Goal: Task Accomplishment & Management: Manage account settings

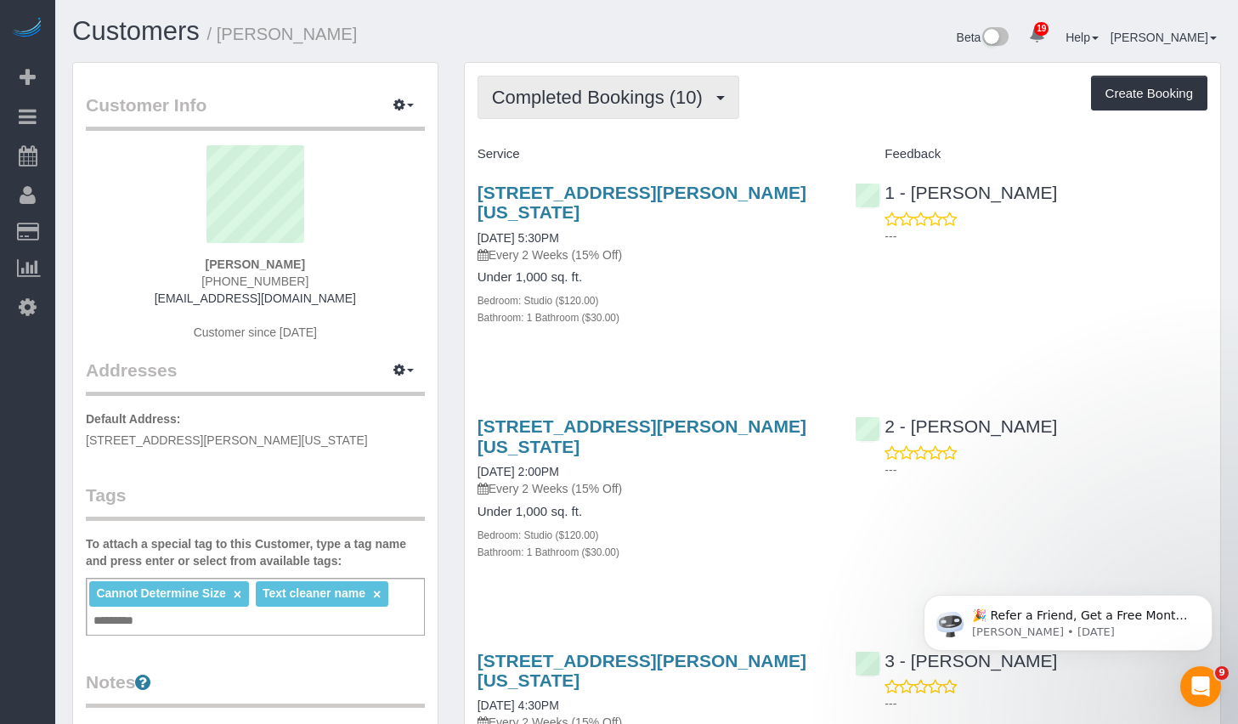
click at [666, 93] on span "Completed Bookings (10)" at bounding box center [601, 97] width 219 height 21
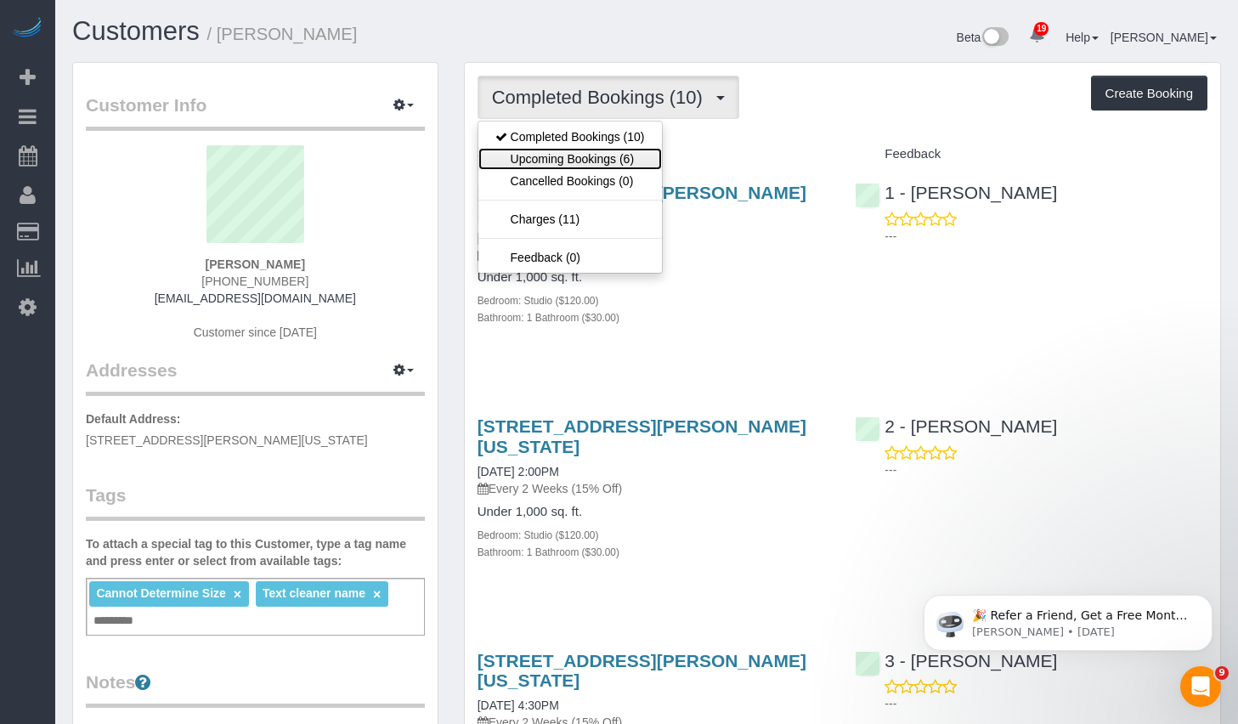
click at [587, 154] on link "Upcoming Bookings (6)" at bounding box center [570, 159] width 184 height 22
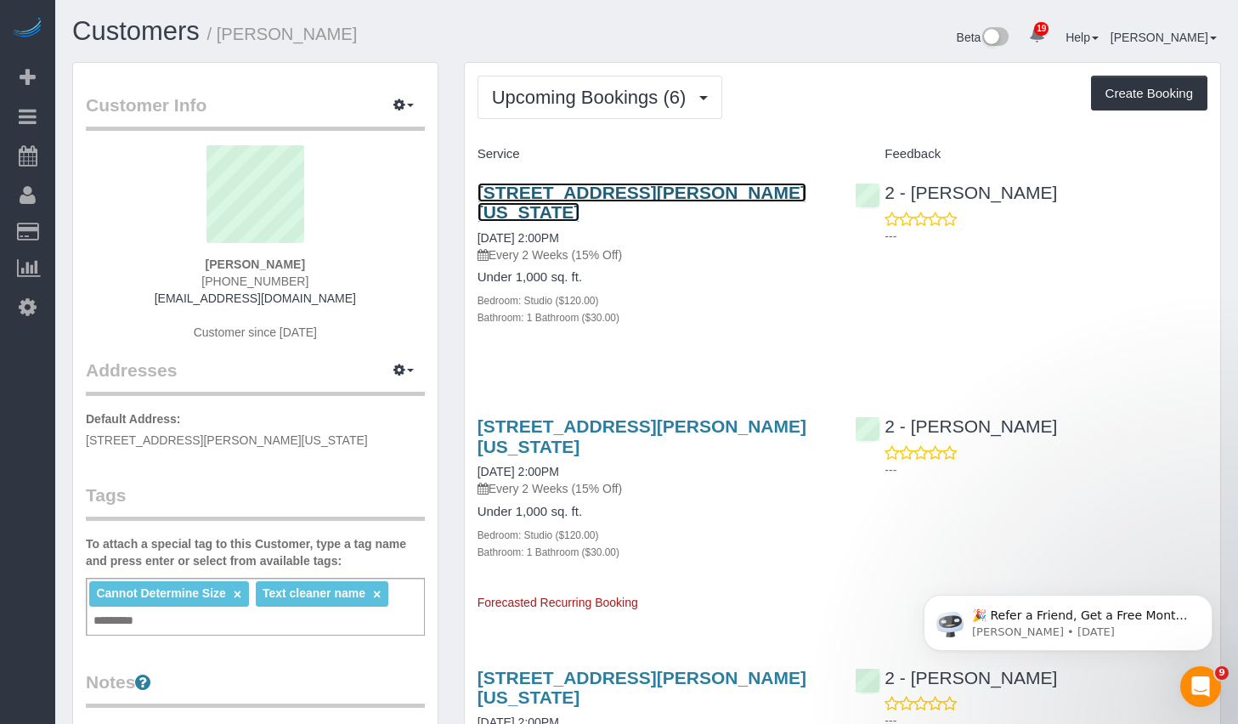
click at [687, 186] on link "84 William Street, Apt 703, New York, NY 10038-0347" at bounding box center [641, 202] width 329 height 39
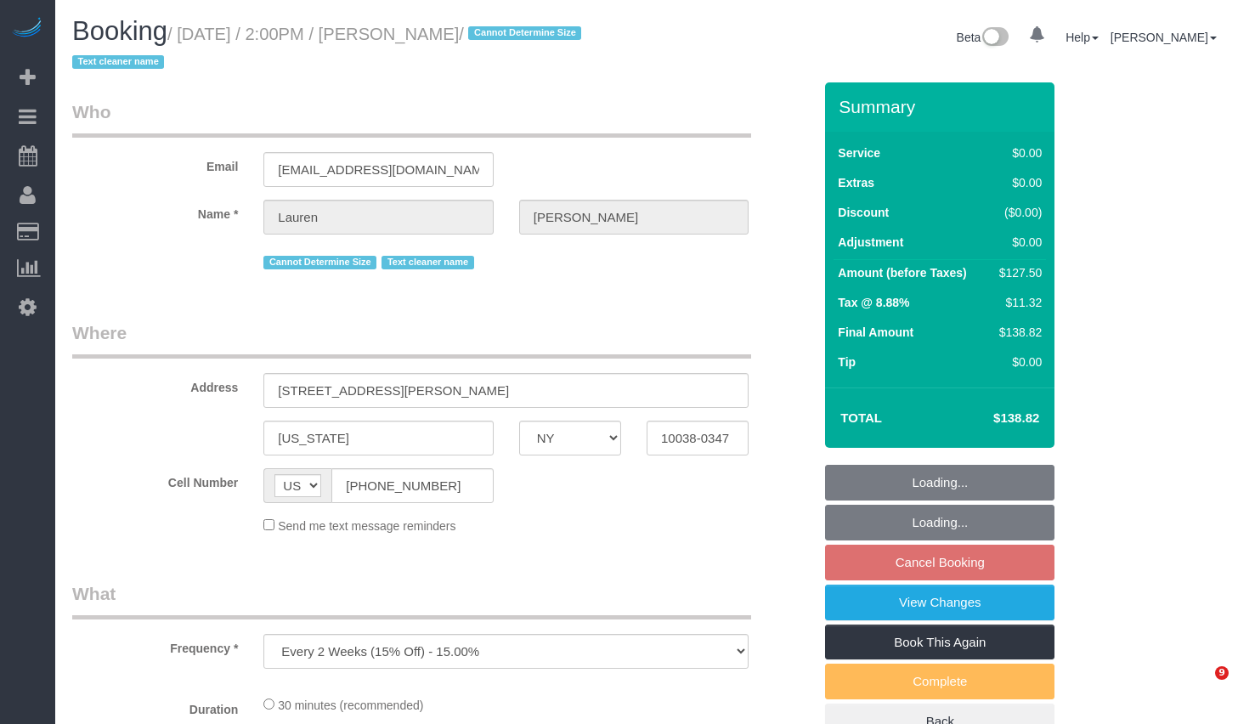
select select "NY"
select select "string:stripe-pm_1REMk24VGloSiKo7t1T9C341"
select select "number:89"
select select "number:90"
select select "number:15"
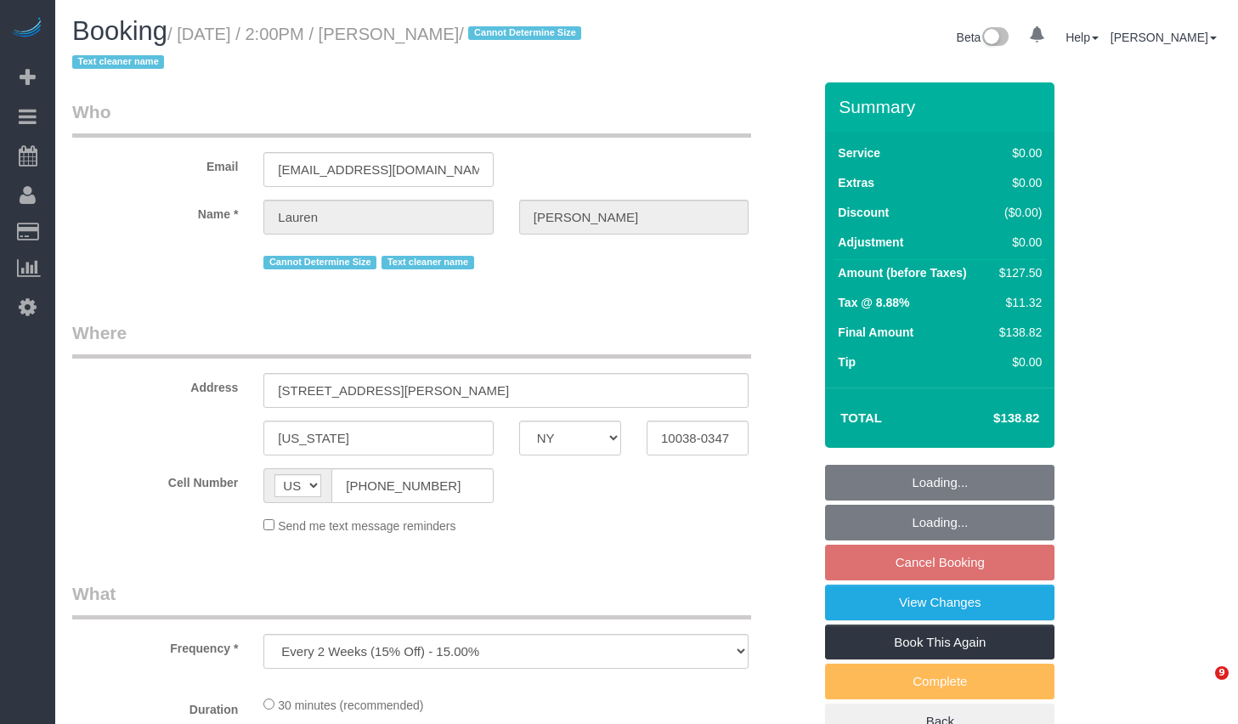
select select "number:5"
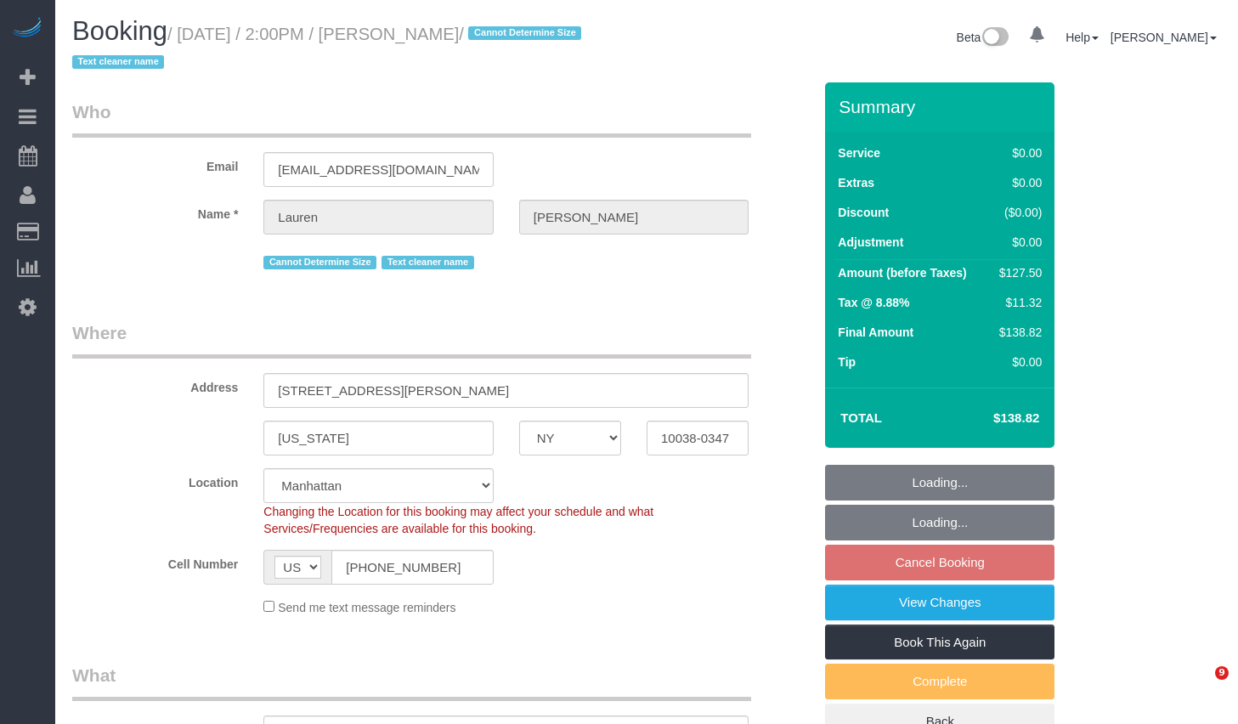
select select "object:1477"
select select "spot5"
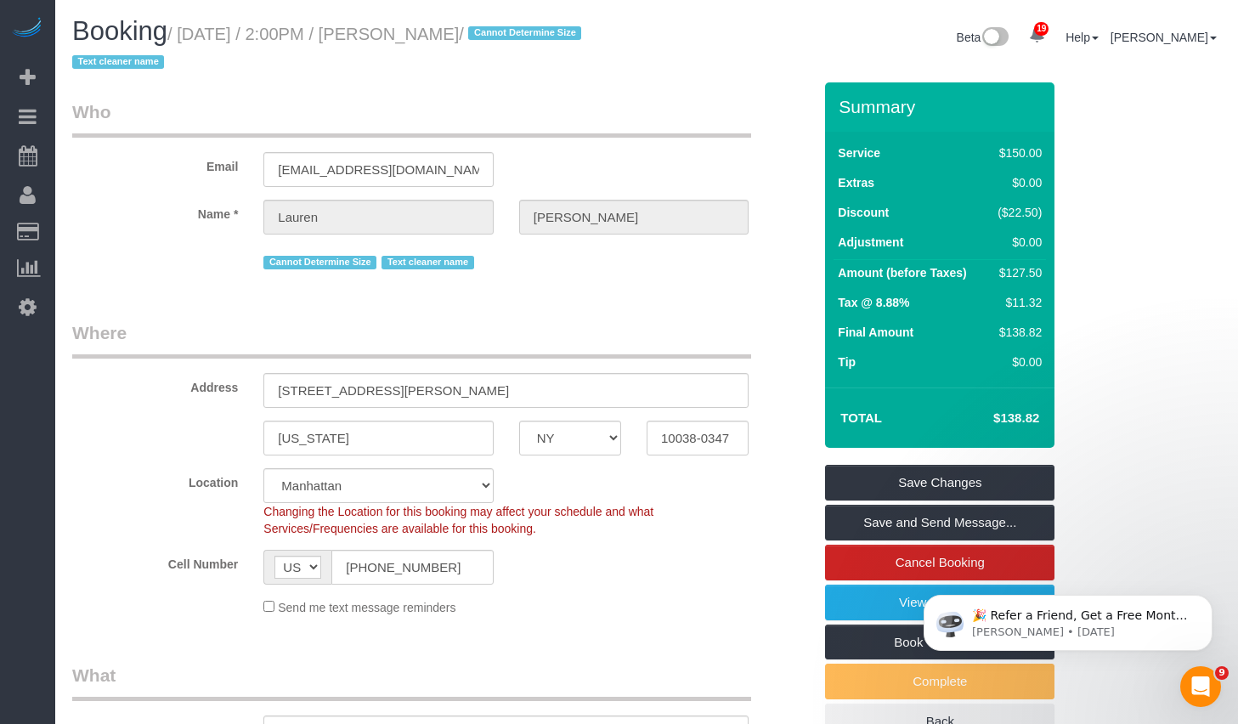
copy small "September 17, 2025 / 2:00PM / Lauren Dana"
drag, startPoint x: 191, startPoint y: 35, endPoint x: 535, endPoint y: 36, distance: 344.1
click at [535, 36] on small "/ September 17, 2025 / 2:00PM / Lauren Dana / Cannot Determine Size Text cleane…" at bounding box center [329, 49] width 514 height 48
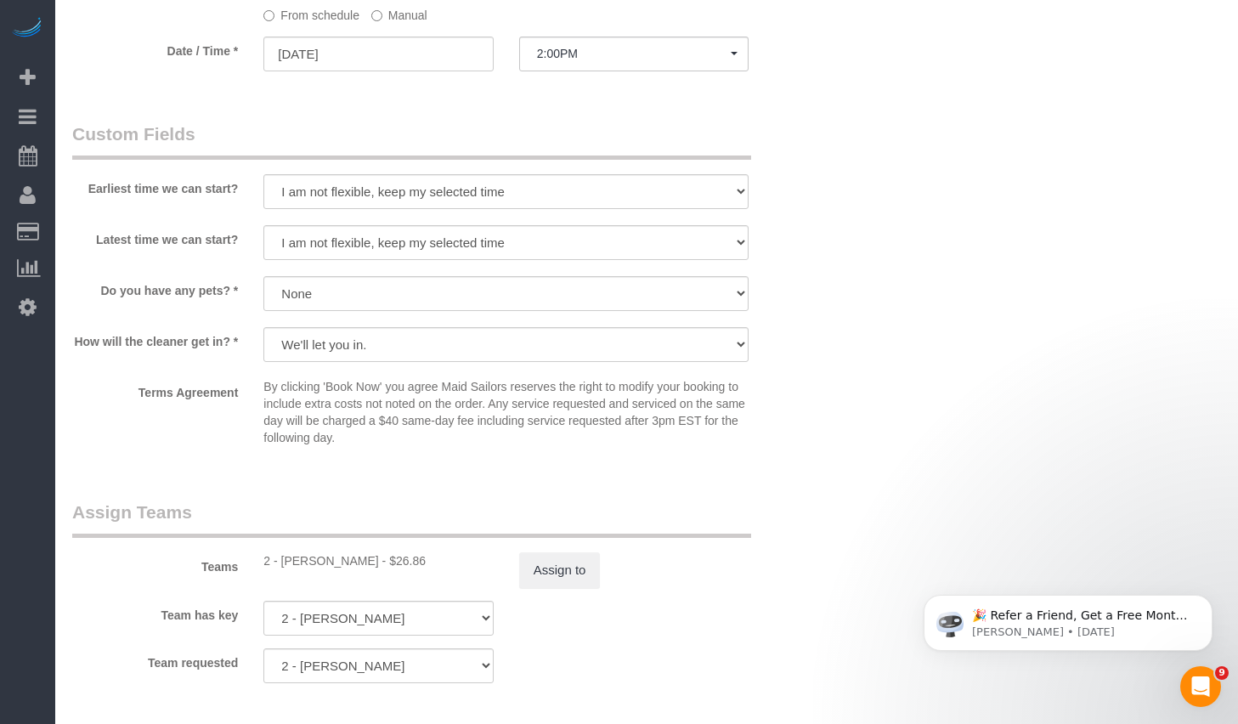
scroll to position [1908, 0]
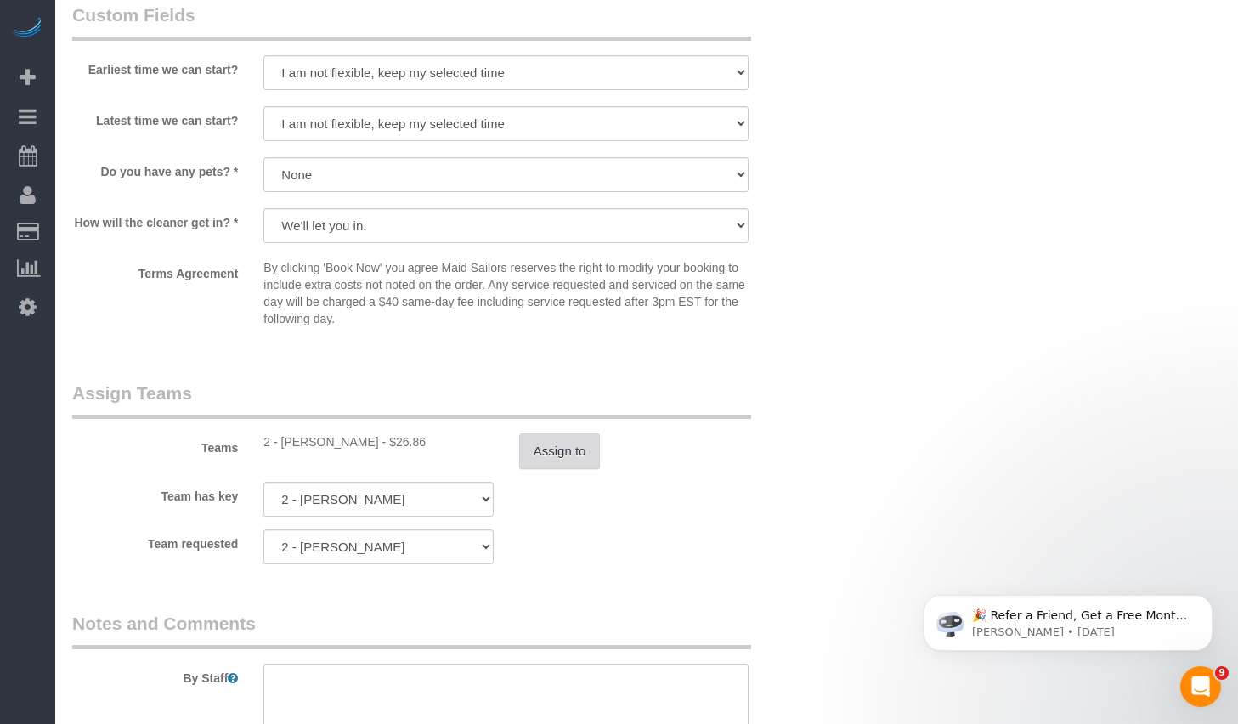
click at [576, 447] on button "Assign to" at bounding box center [560, 451] width 82 height 36
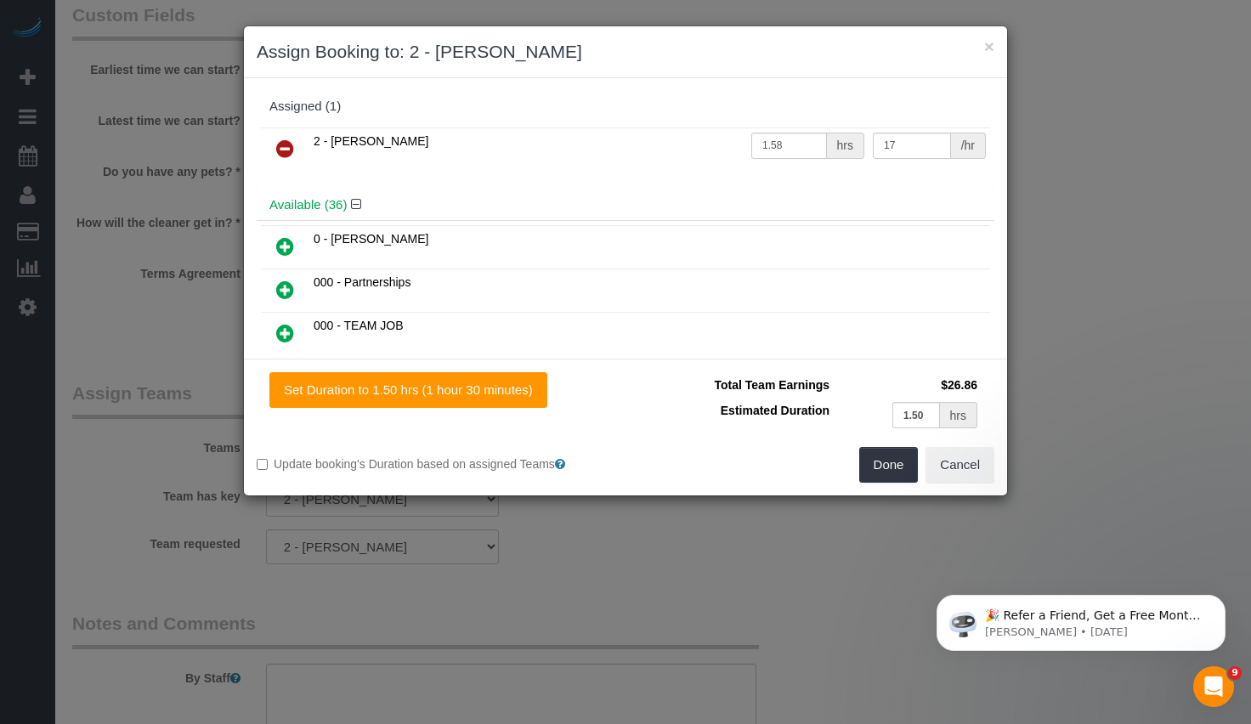
click at [285, 150] on icon at bounding box center [285, 148] width 18 height 20
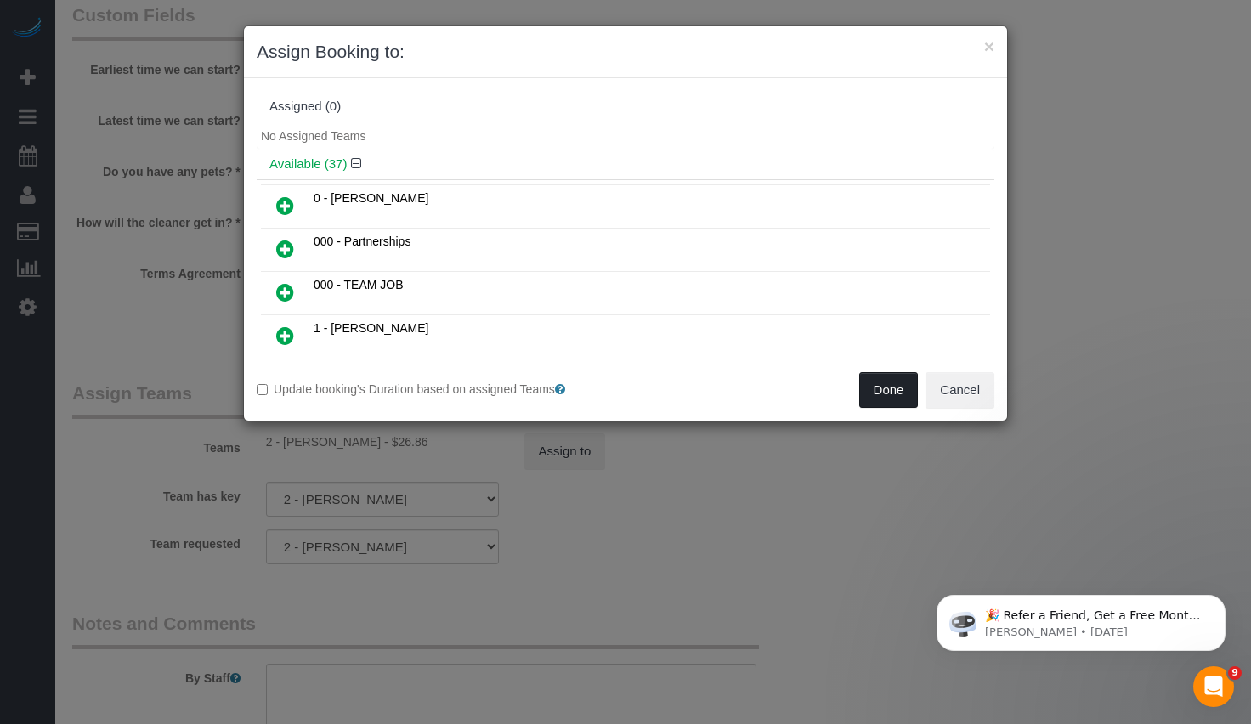
click at [876, 393] on button "Done" at bounding box center [888, 390] width 59 height 36
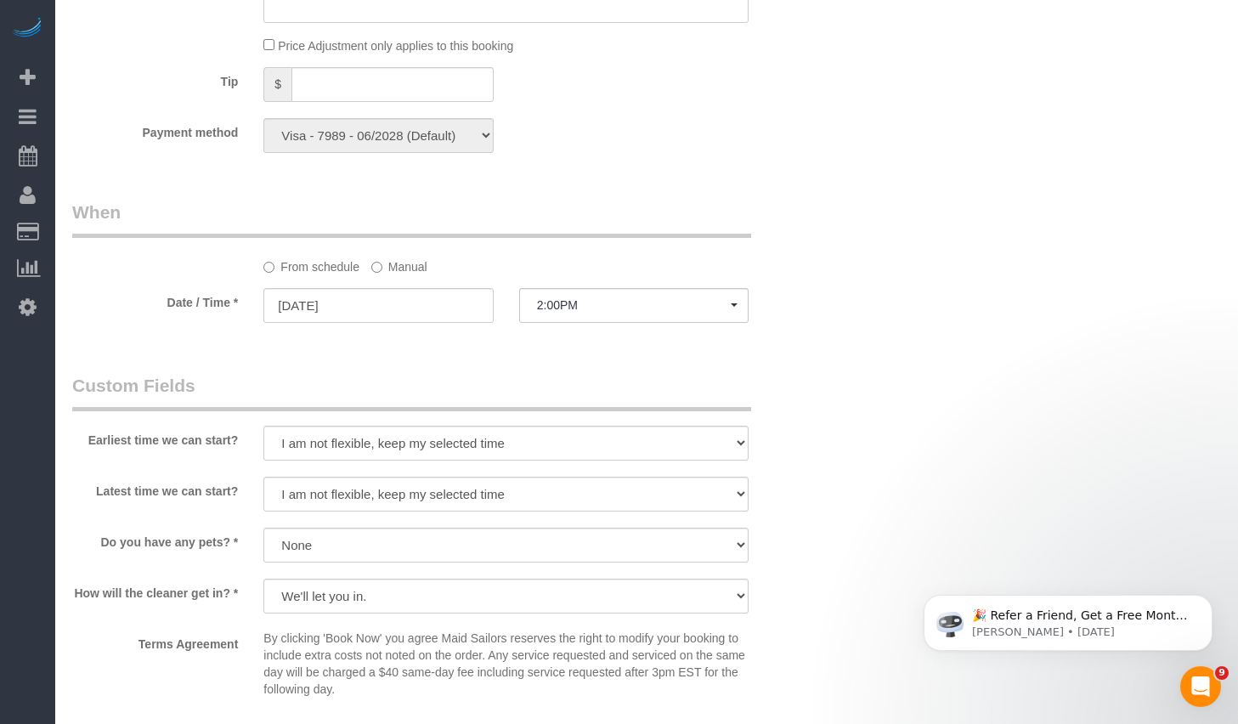
scroll to position [1178, 0]
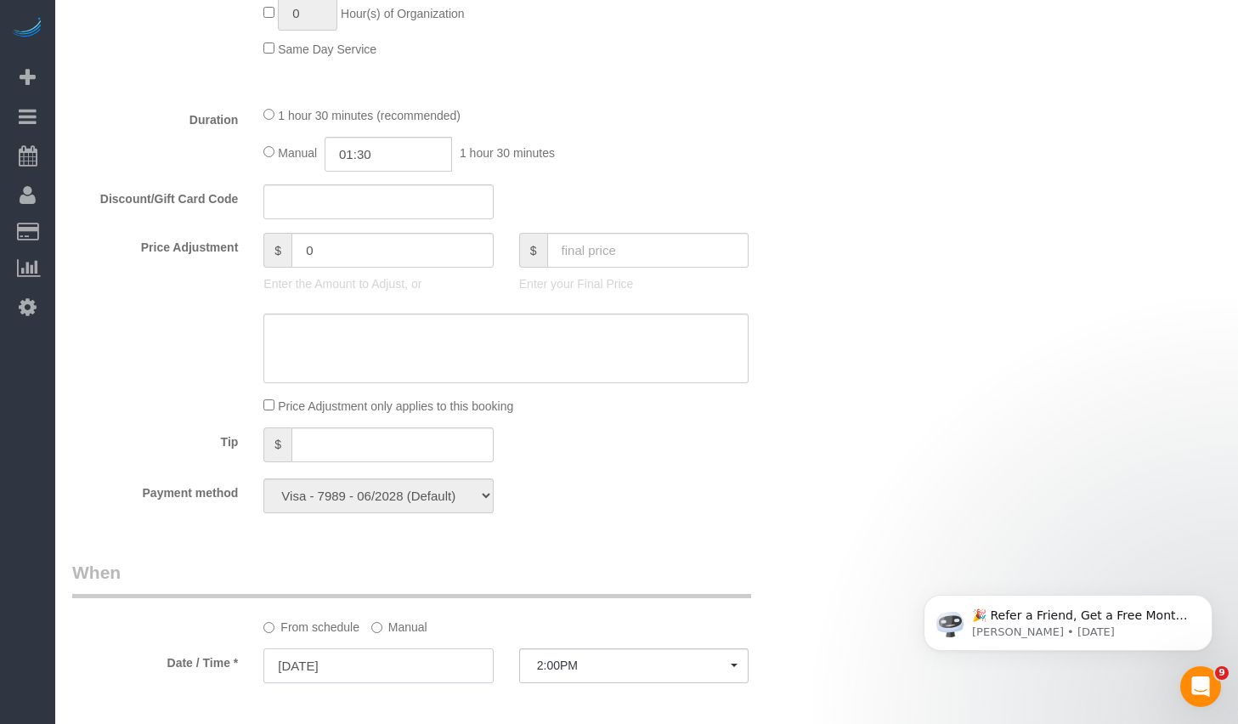
click at [376, 671] on input "09/17/2025" at bounding box center [377, 665] width 229 height 35
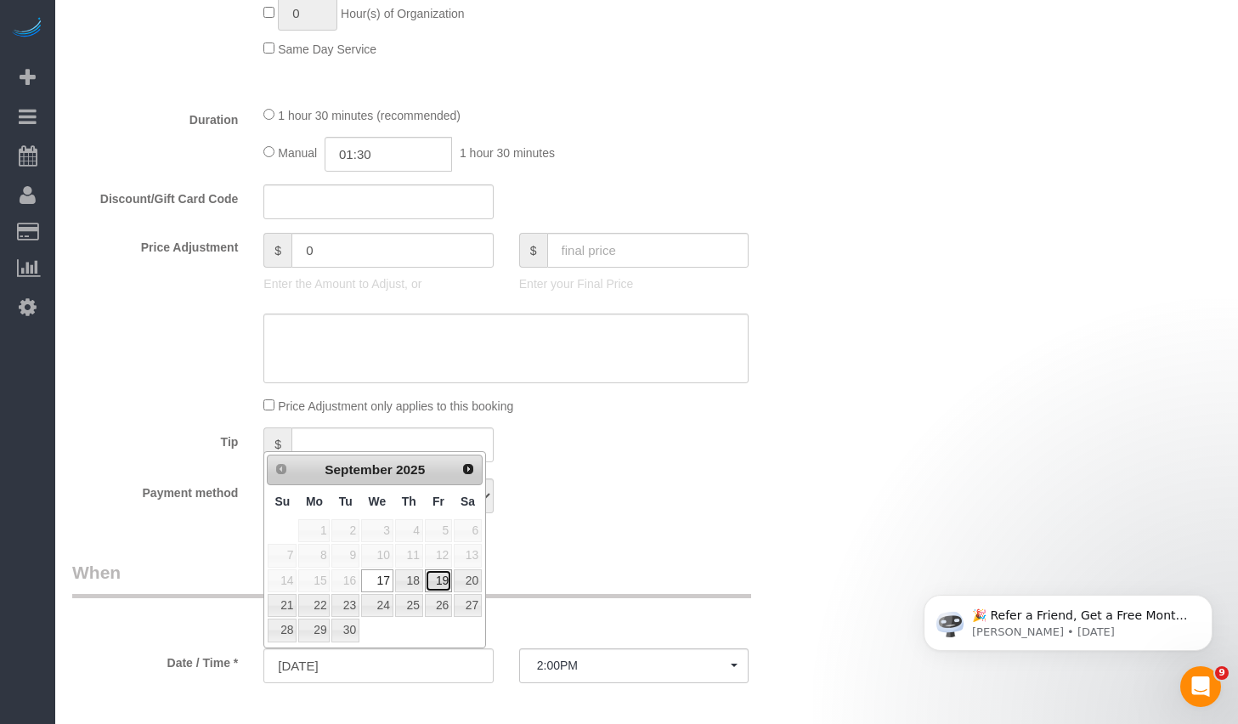
click at [439, 580] on link "19" at bounding box center [438, 580] width 27 height 23
type input "09/19/2025"
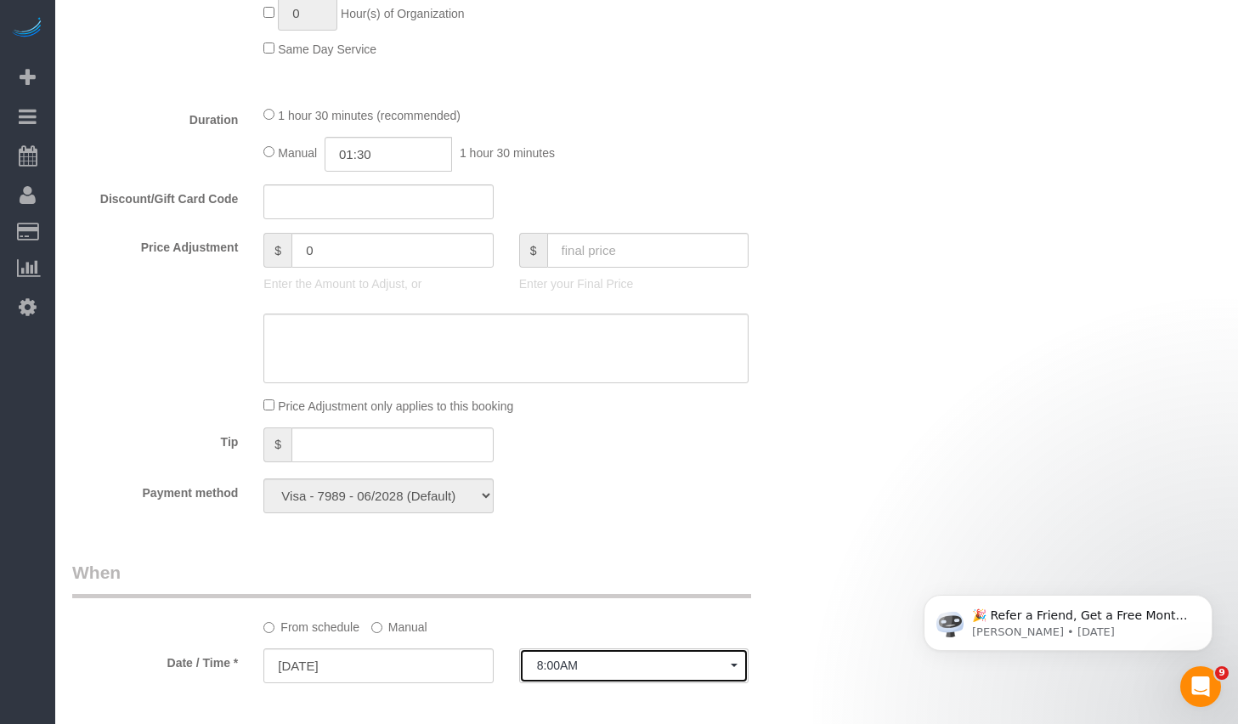
click at [581, 652] on button "8:00AM" at bounding box center [633, 665] width 229 height 35
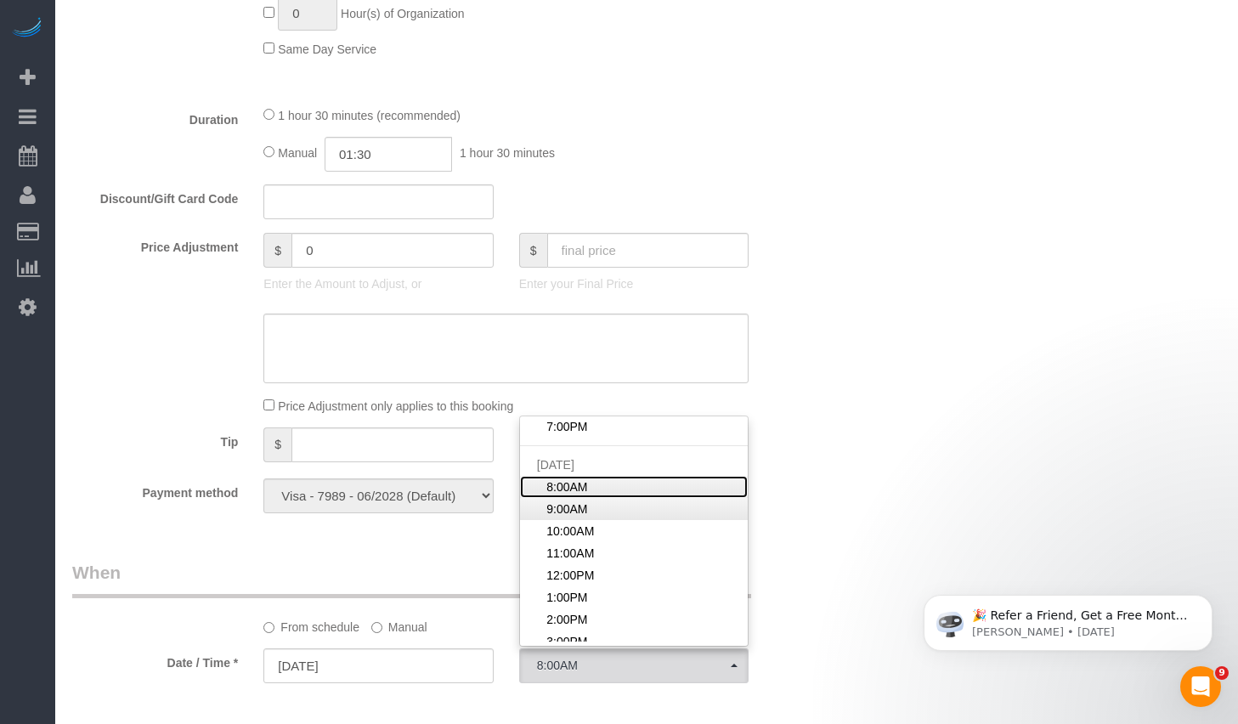
scroll to position [576, 0]
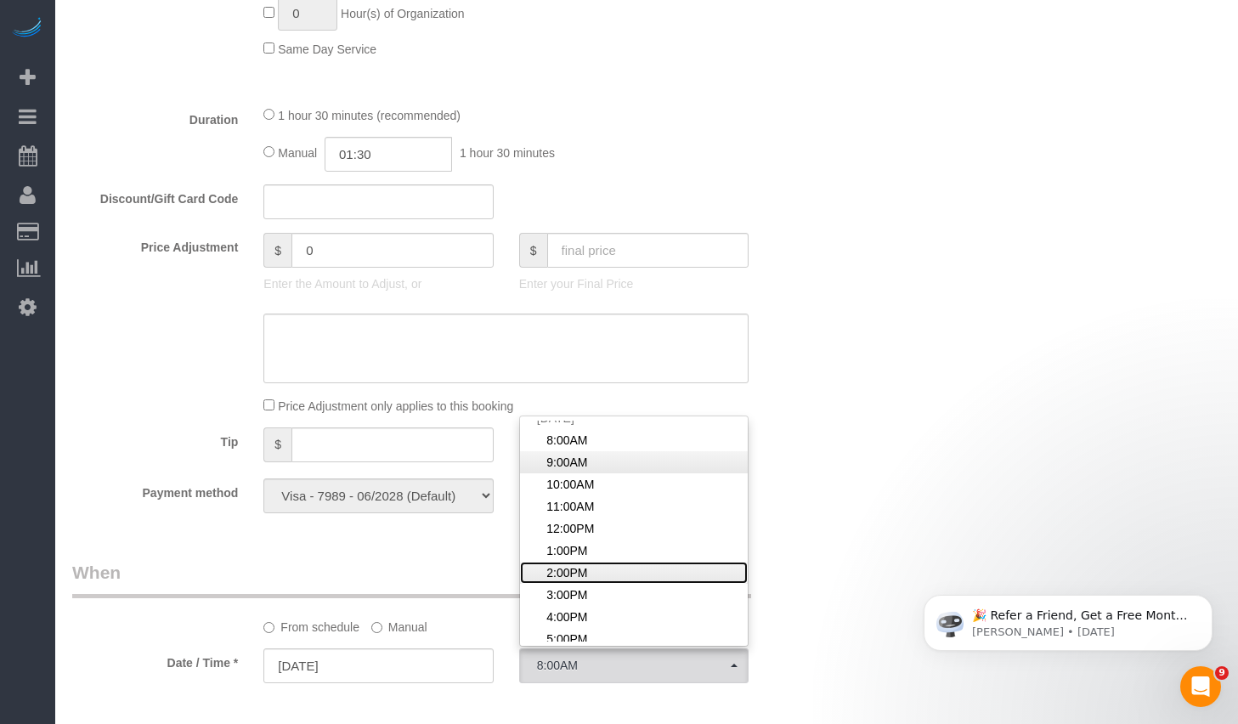
click at [599, 562] on link "2:00PM" at bounding box center [634, 573] width 228 height 22
select select "spot29"
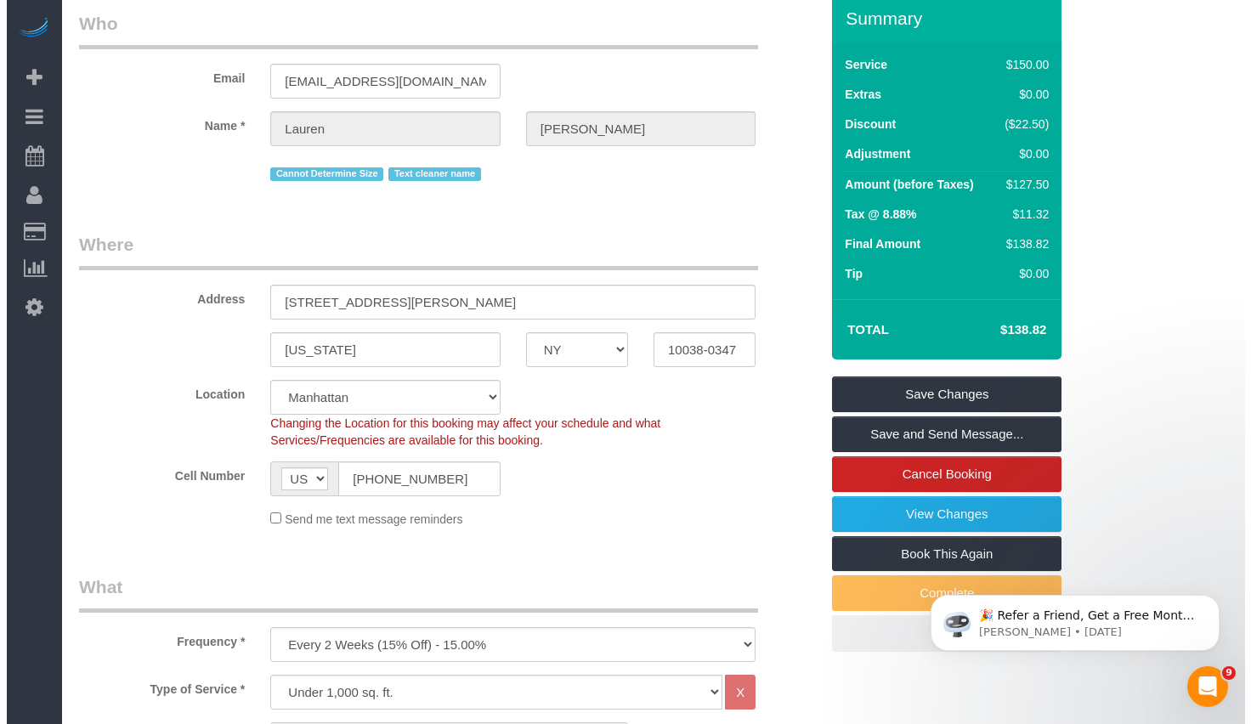
scroll to position [0, 0]
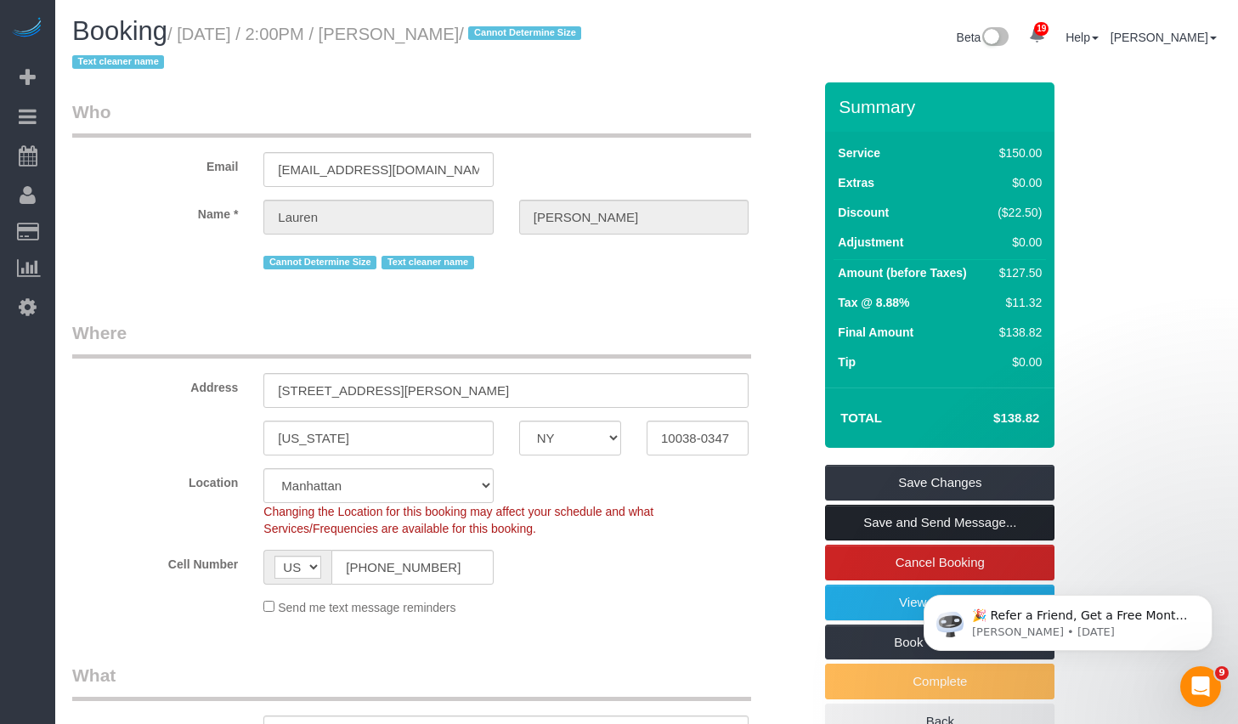
click at [889, 511] on link "Save and Send Message..." at bounding box center [939, 523] width 229 height 36
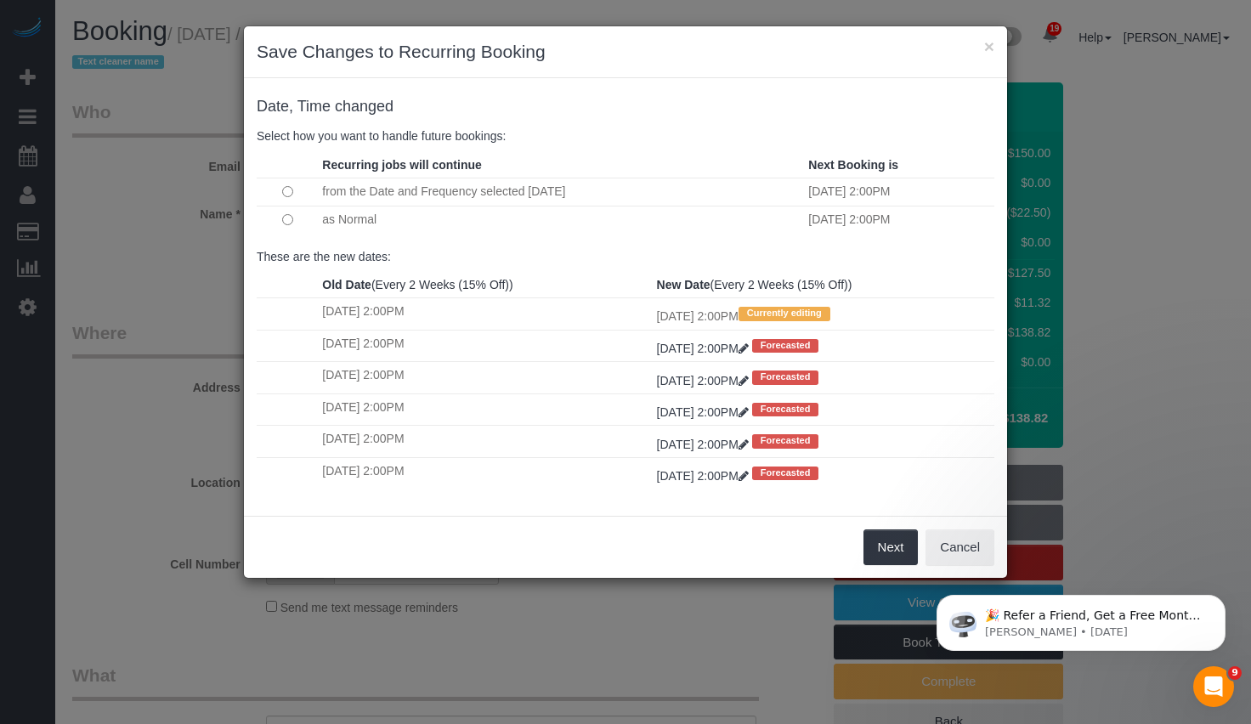
click at [296, 208] on td at bounding box center [287, 220] width 61 height 28
click at [879, 550] on button "Next" at bounding box center [890, 547] width 55 height 36
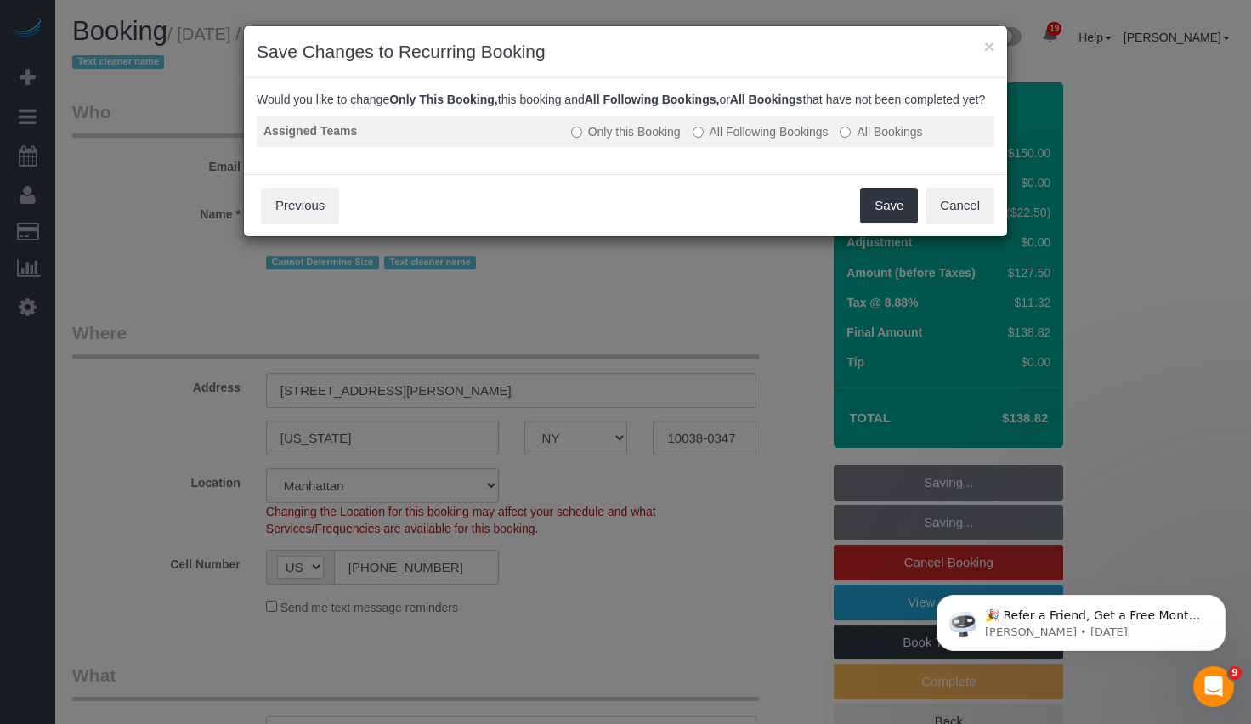
click at [785, 140] on label "All Following Bookings" at bounding box center [760, 131] width 136 height 17
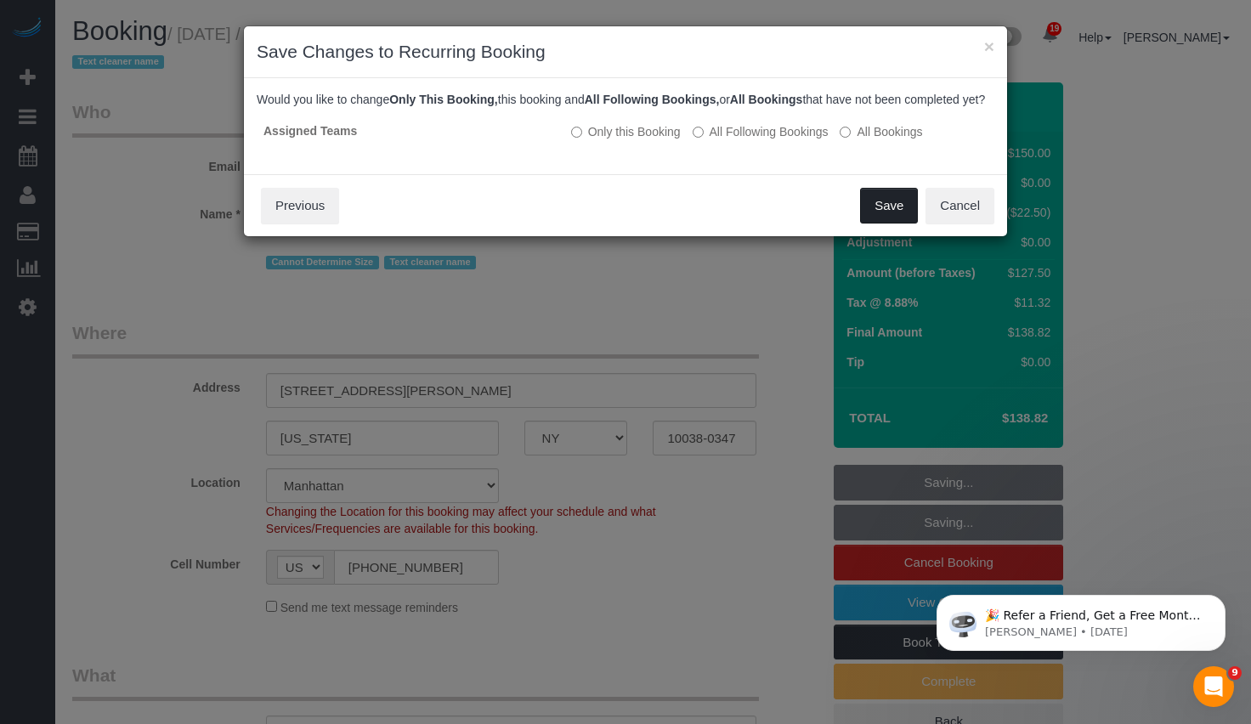
click at [890, 223] on button "Save" at bounding box center [889, 206] width 58 height 36
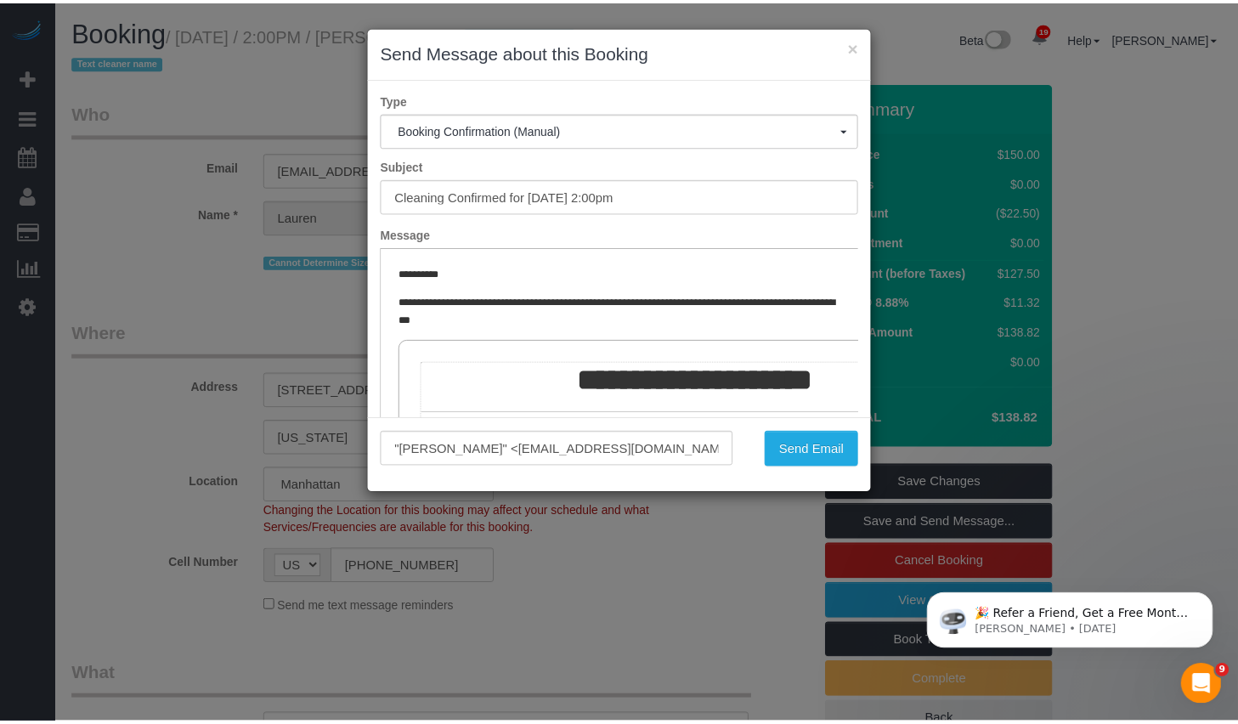
scroll to position [273, 0]
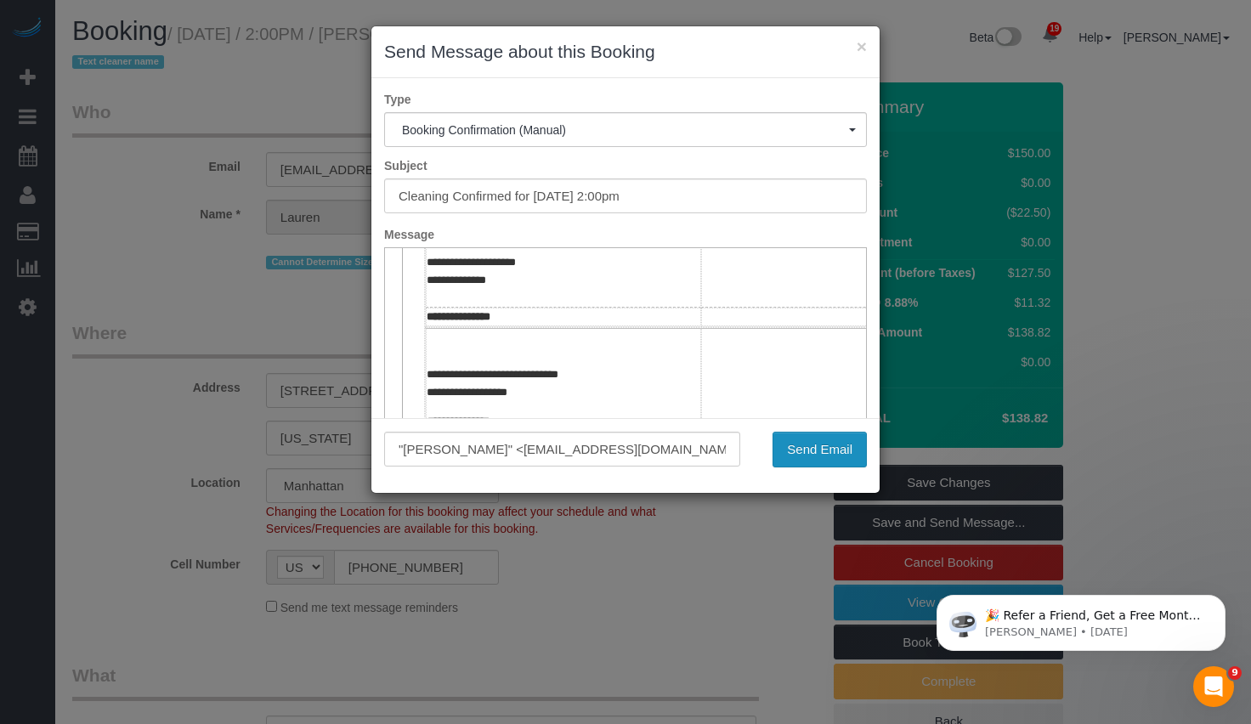
click at [817, 432] on button "Send Email" at bounding box center [819, 450] width 94 height 36
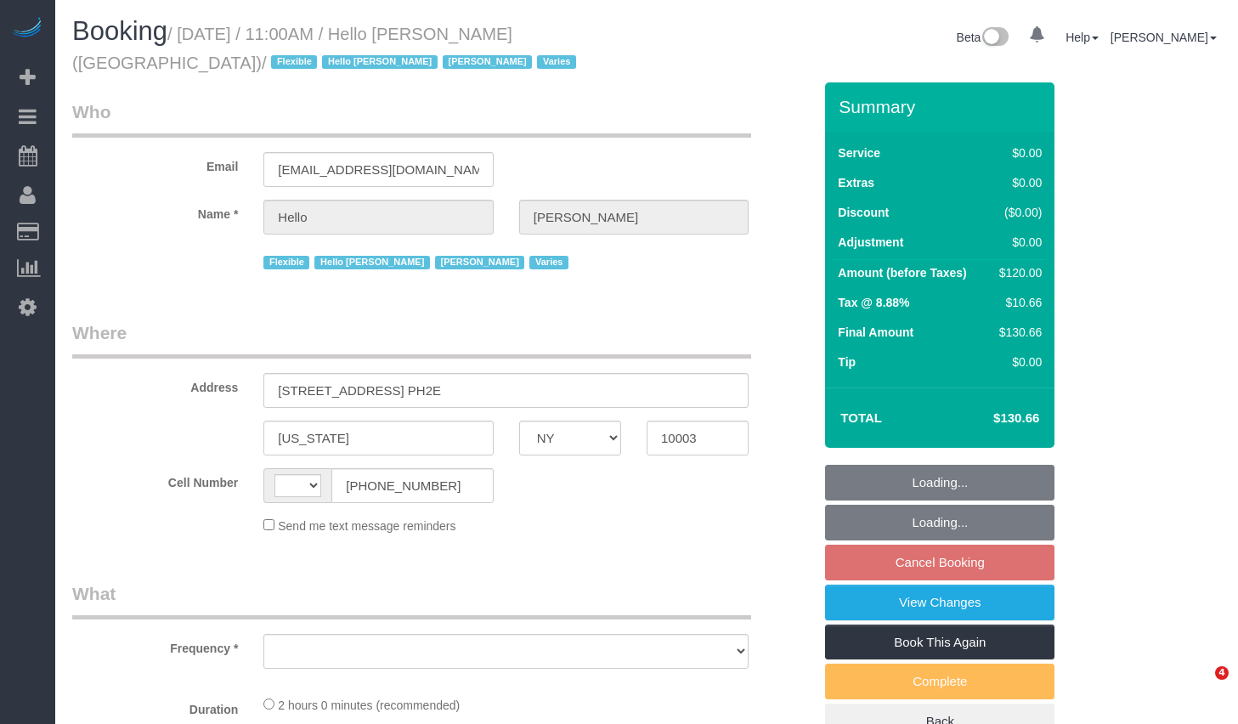
select select "NY"
select select "string:[GEOGRAPHIC_DATA]"
select select "object:789"
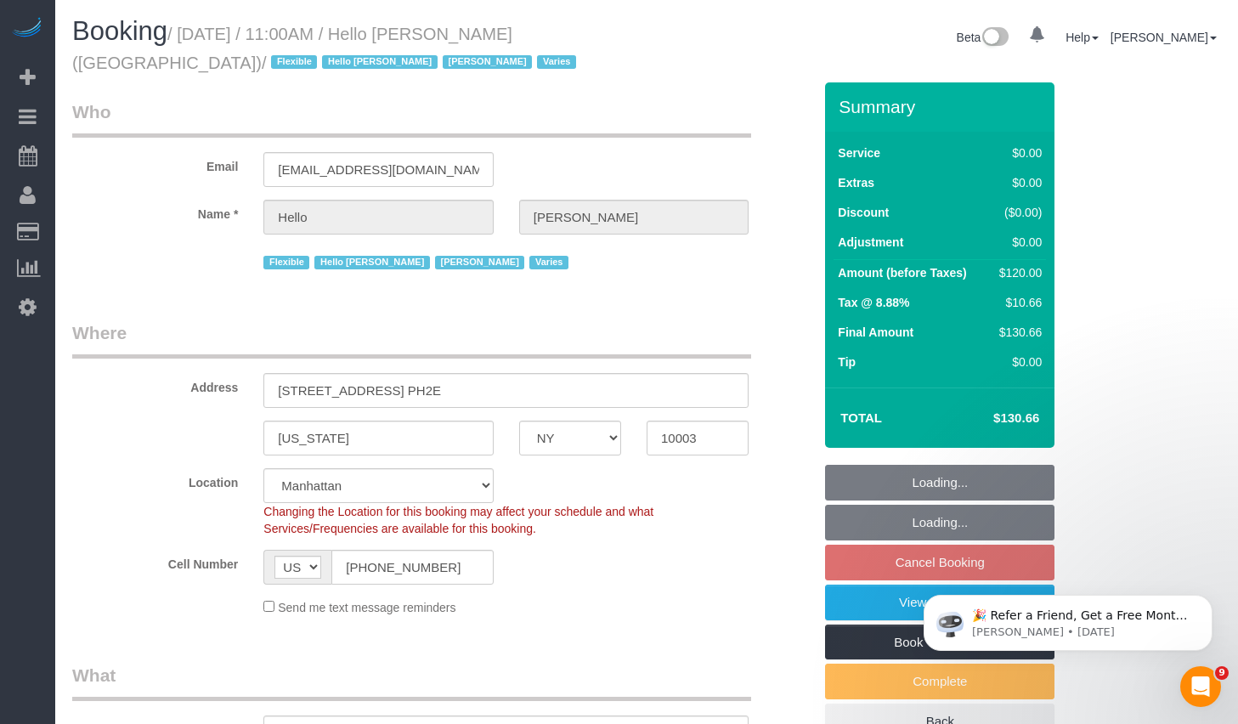
select select "1"
select select "number:89"
select select "number:90"
select select "number:15"
select select "number:6"
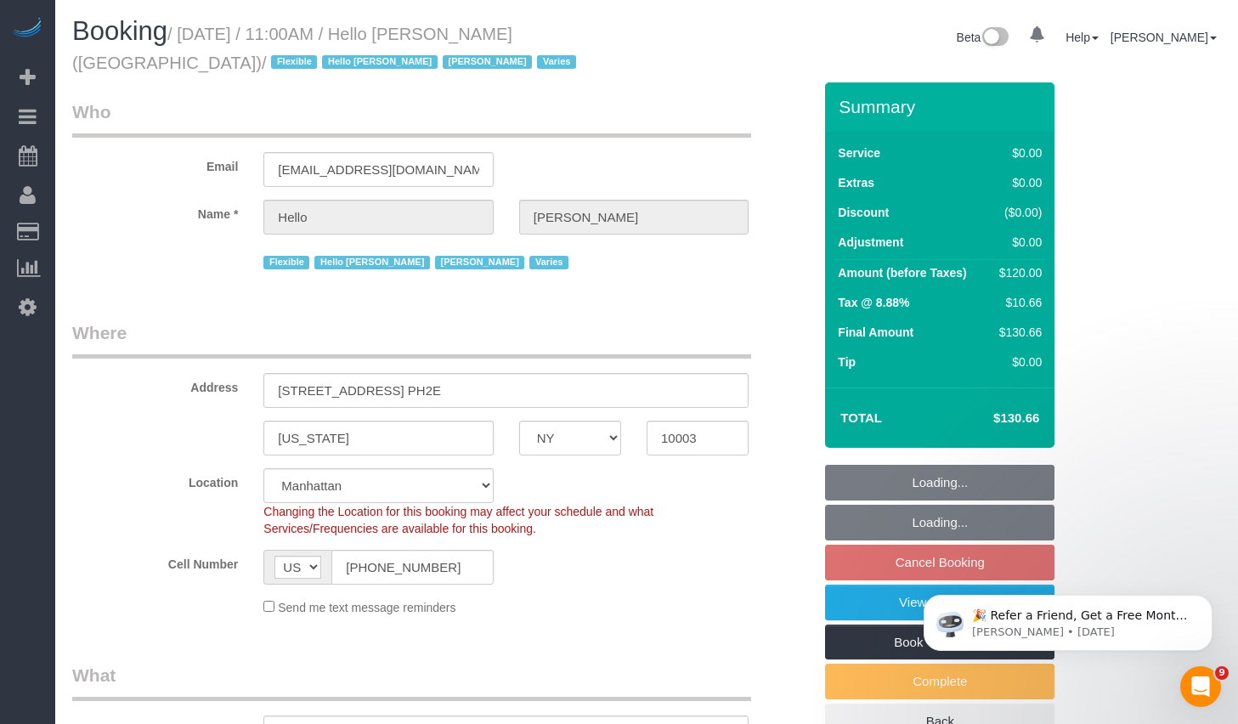
select select "number:21"
select select "object:1053"
select select "spot2"
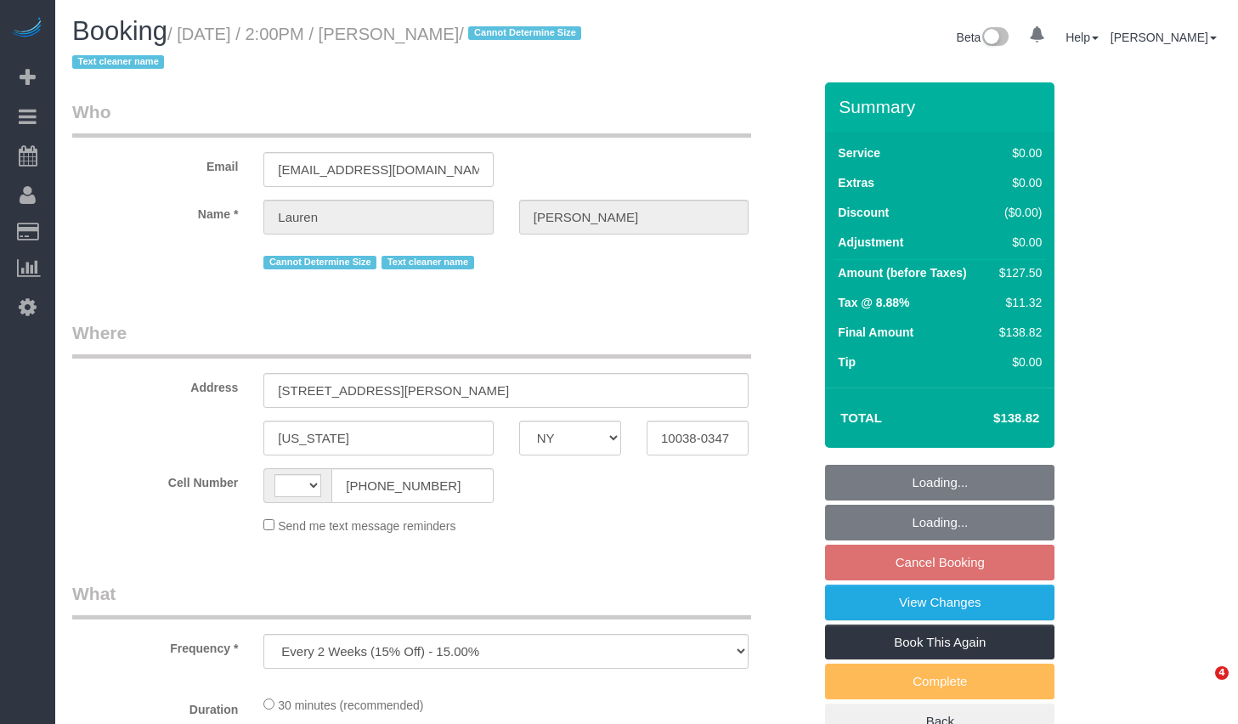
select select "NY"
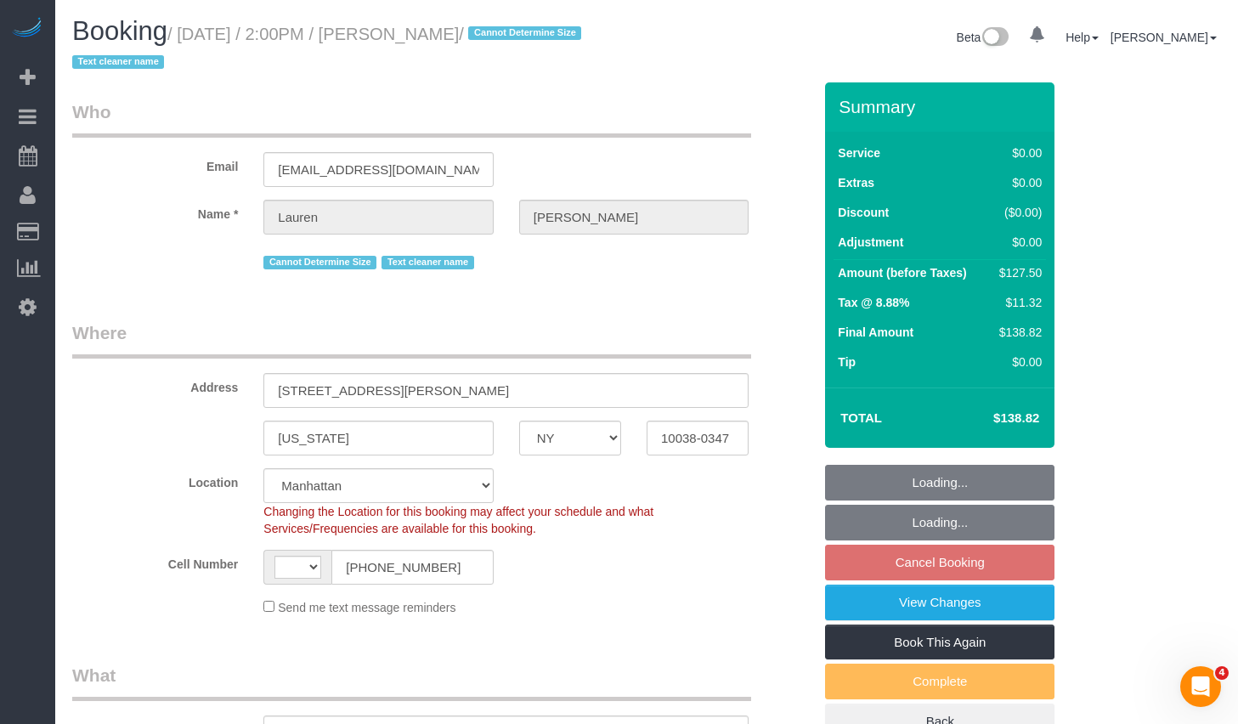
select select "string:stripe-pm_1REMk24VGloSiKo7t1T9C341"
select select "number:89"
select select "number:90"
select select "number:15"
select select "number:5"
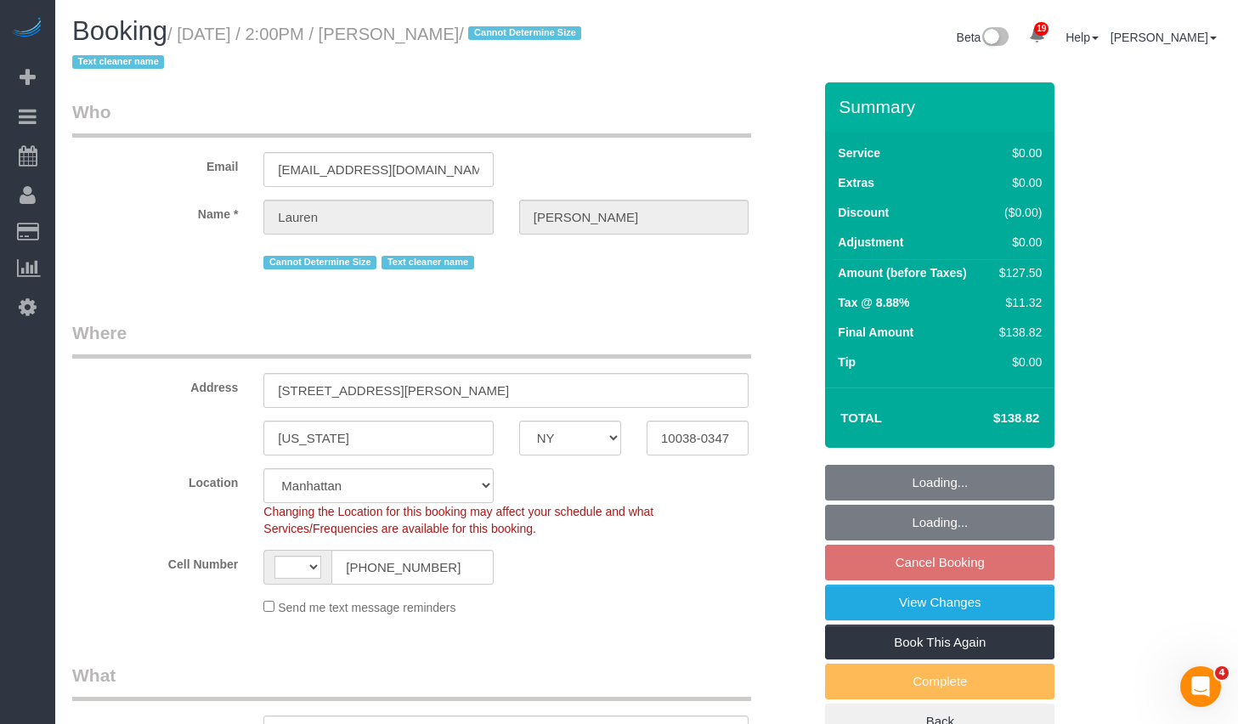
select select "object:697"
select select "string:US"
select select "spot7"
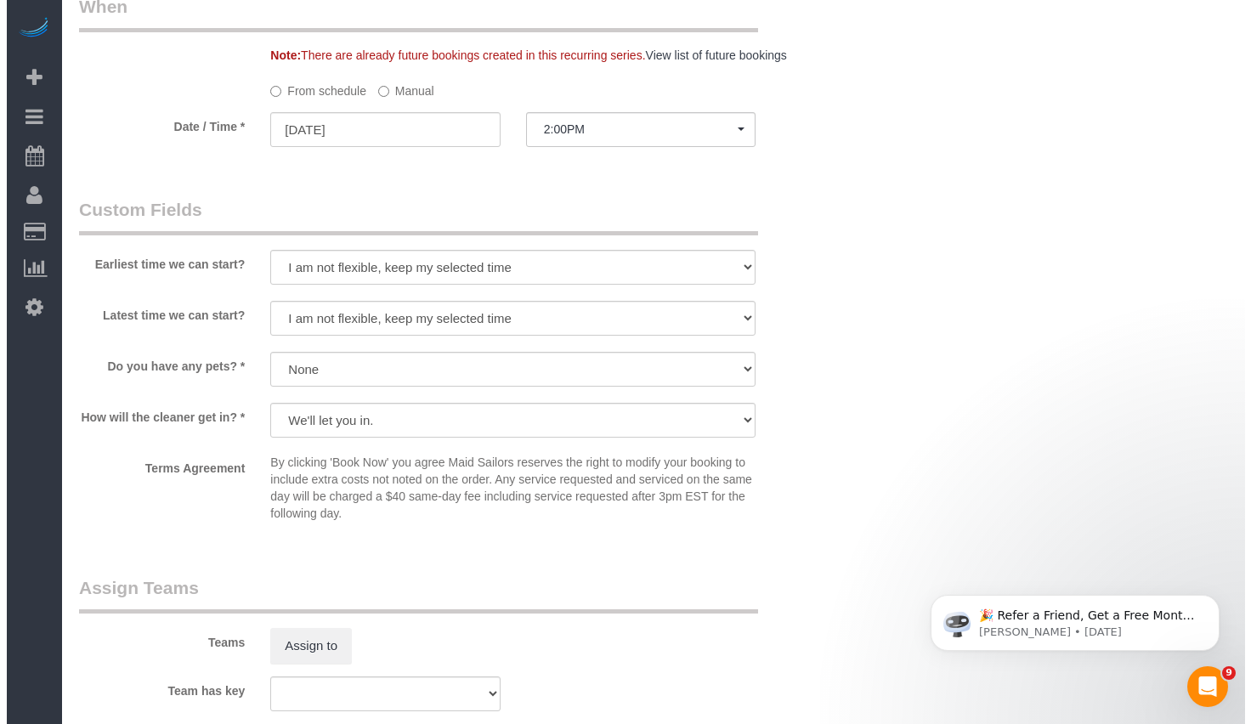
scroll to position [1896, 0]
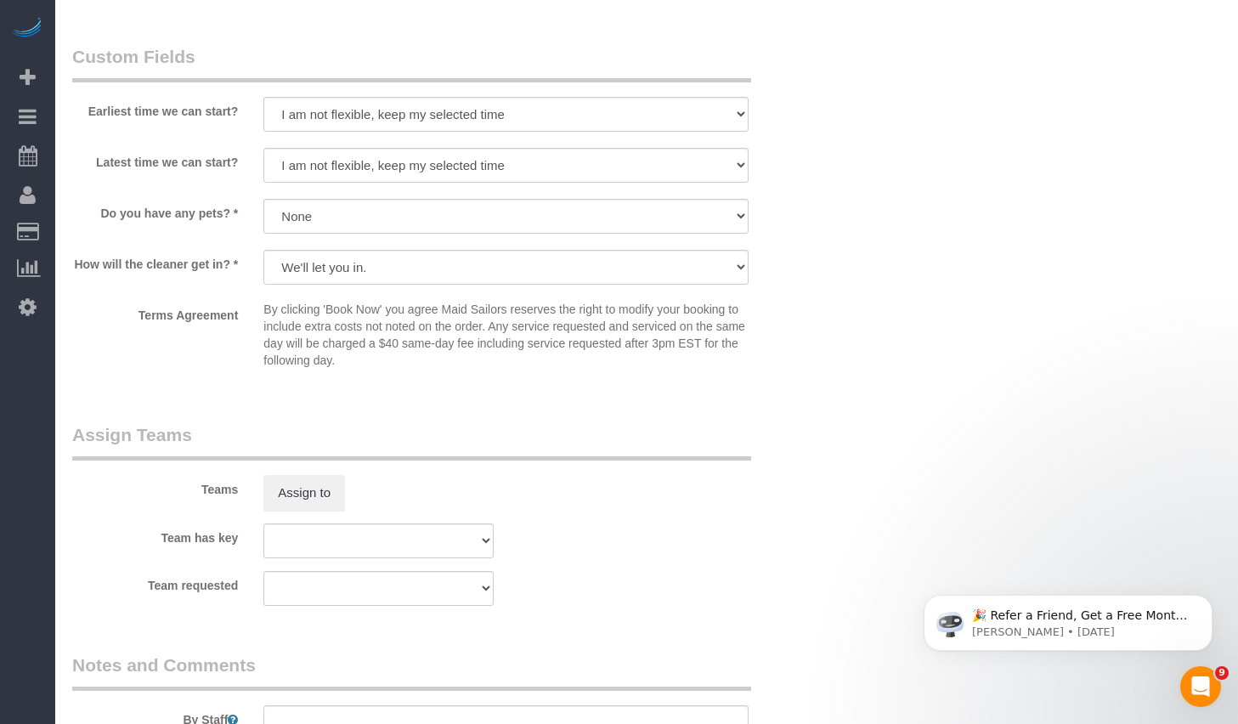
click at [285, 469] on div "Teams Assign to" at bounding box center [441, 466] width 765 height 88
click at [307, 496] on button "Assign to" at bounding box center [304, 493] width 82 height 36
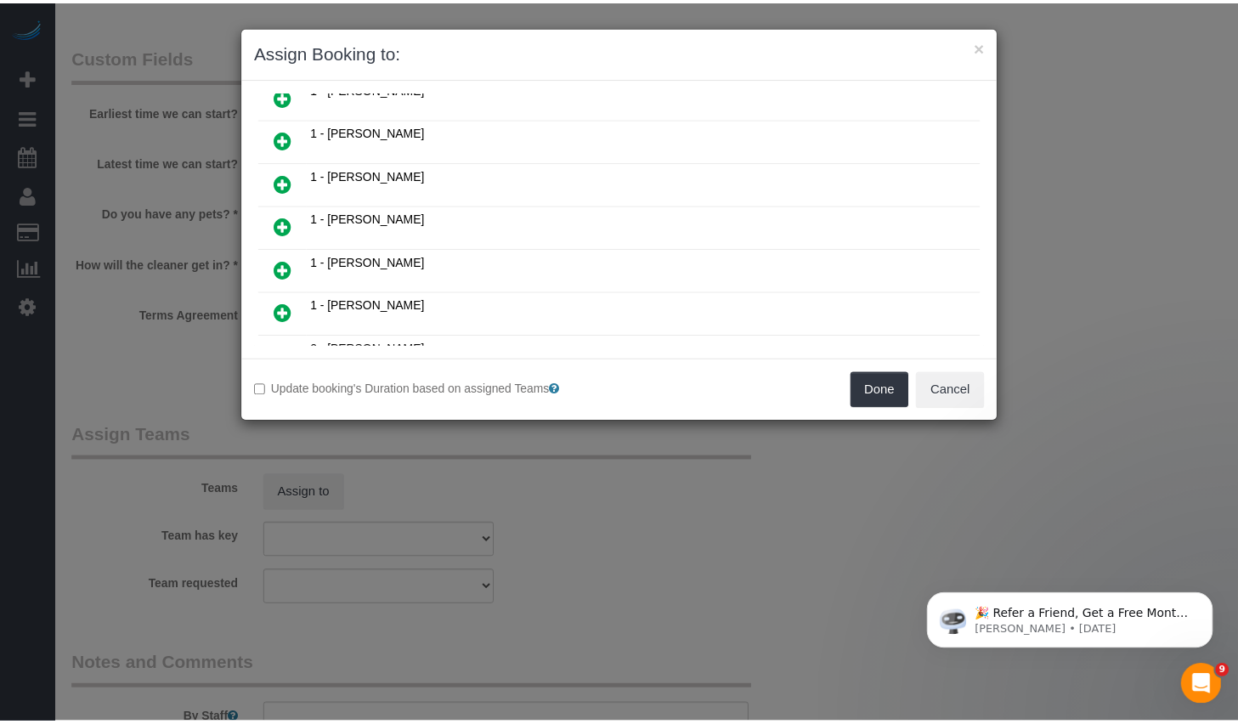
scroll to position [793, 0]
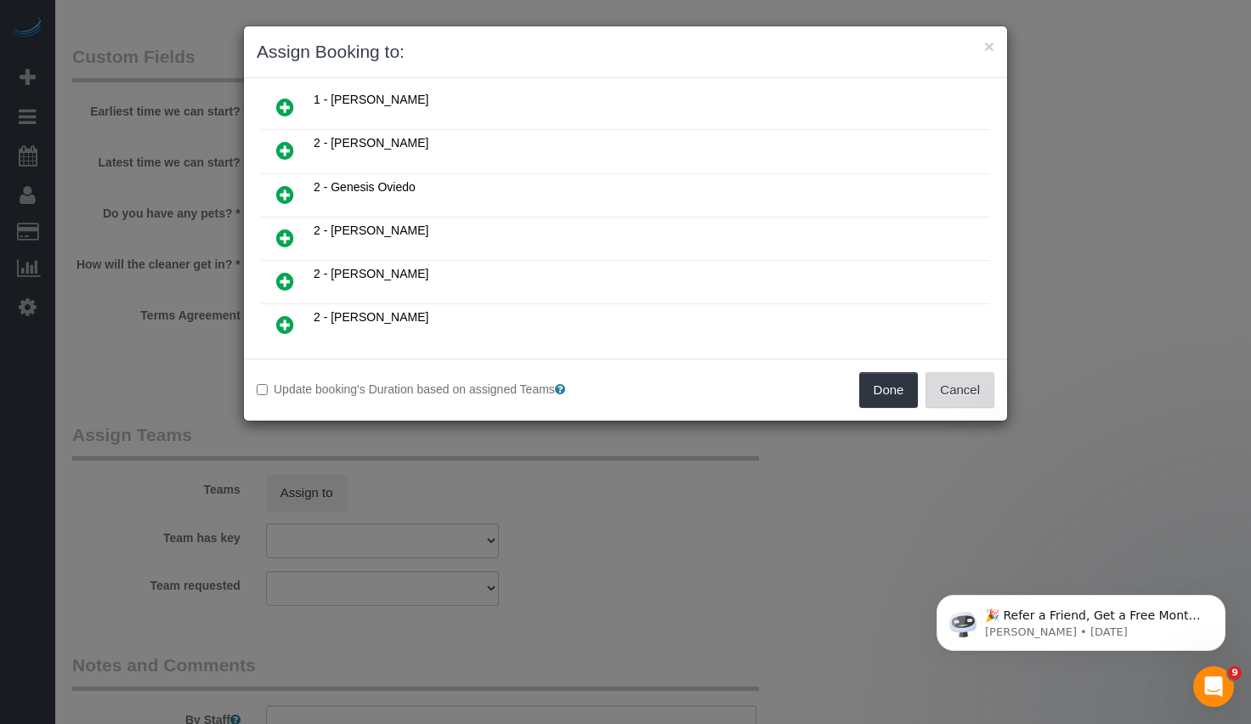
click at [974, 395] on button "Cancel" at bounding box center [959, 390] width 69 height 36
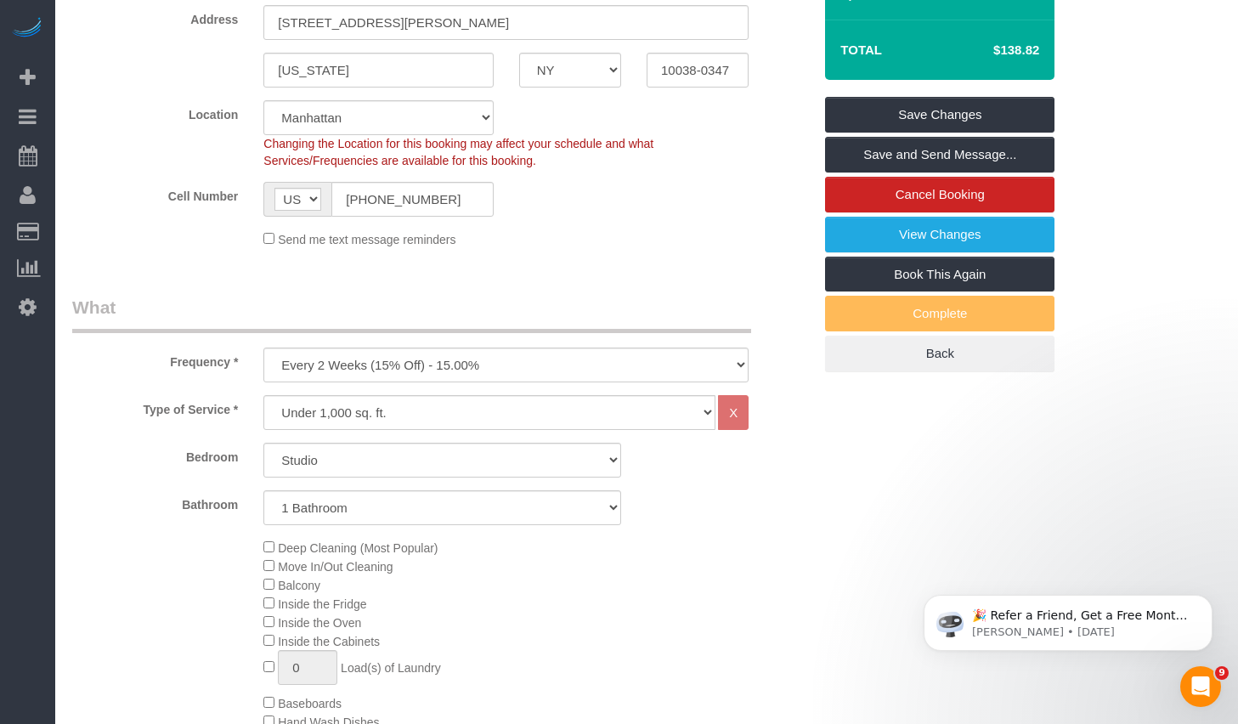
scroll to position [0, 0]
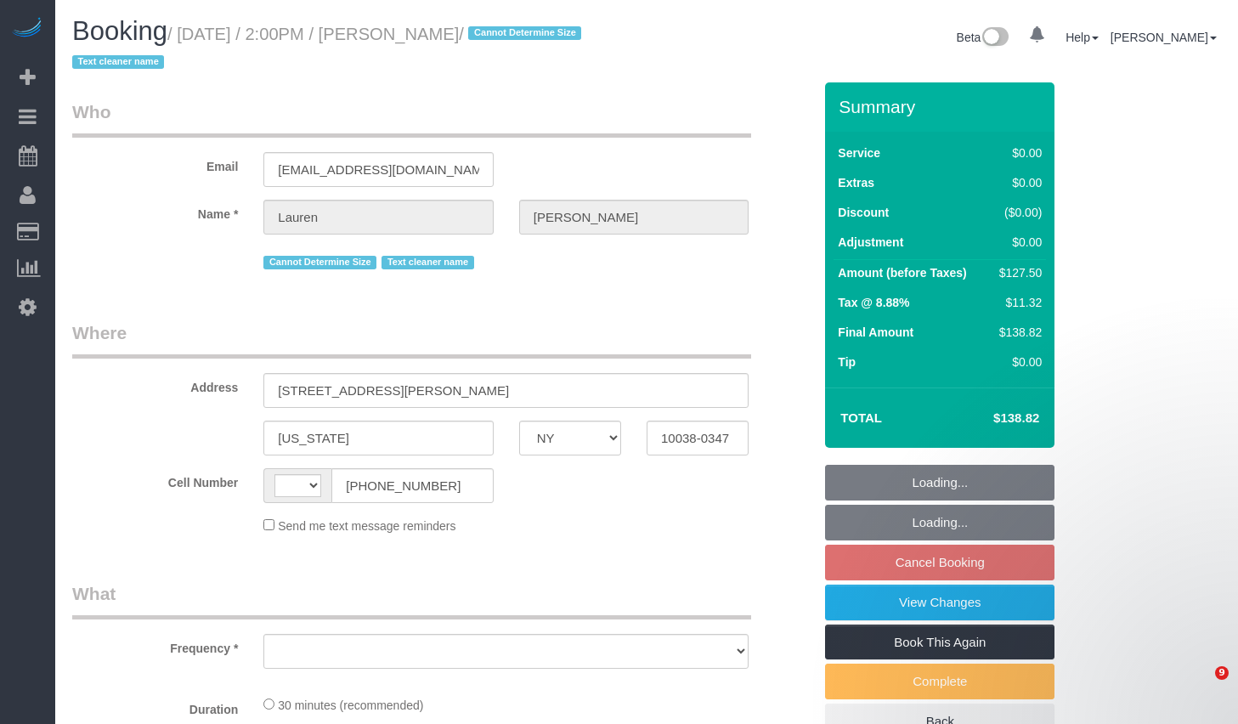
select select "NY"
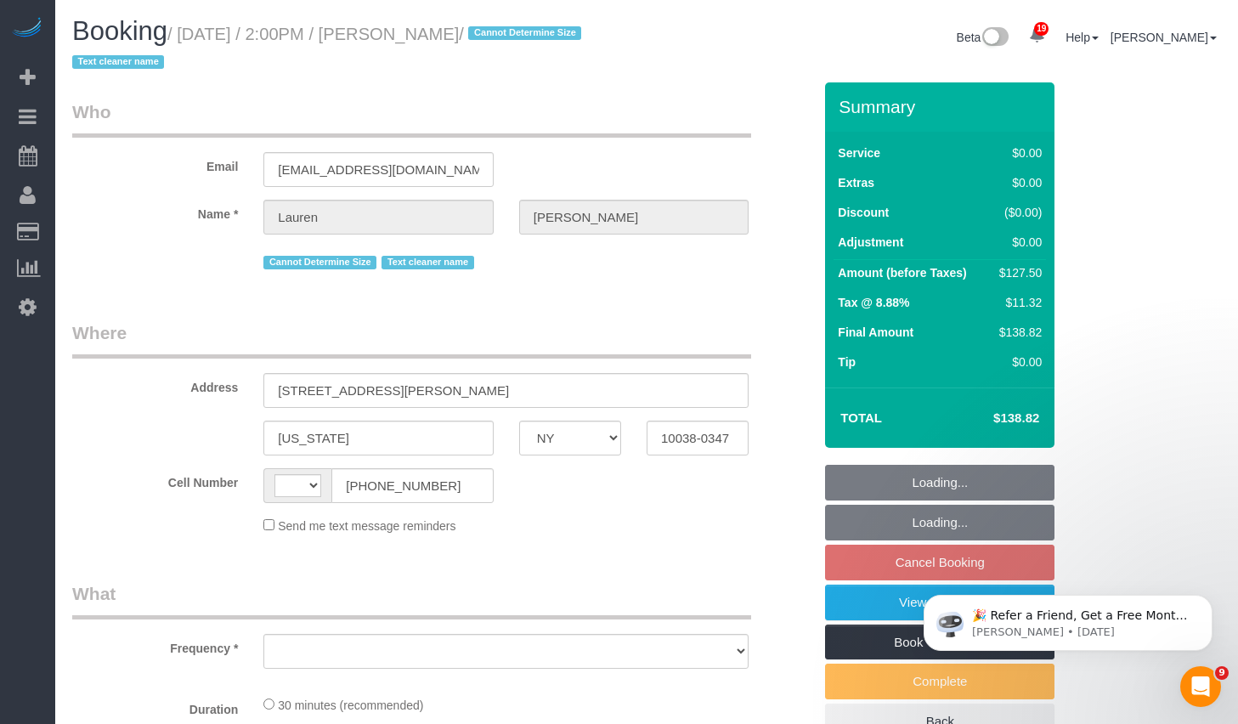
select select "string:[GEOGRAPHIC_DATA]"
select select "object:789"
select select "string:stripe-pm_1REMk24VGloSiKo7t1T9C341"
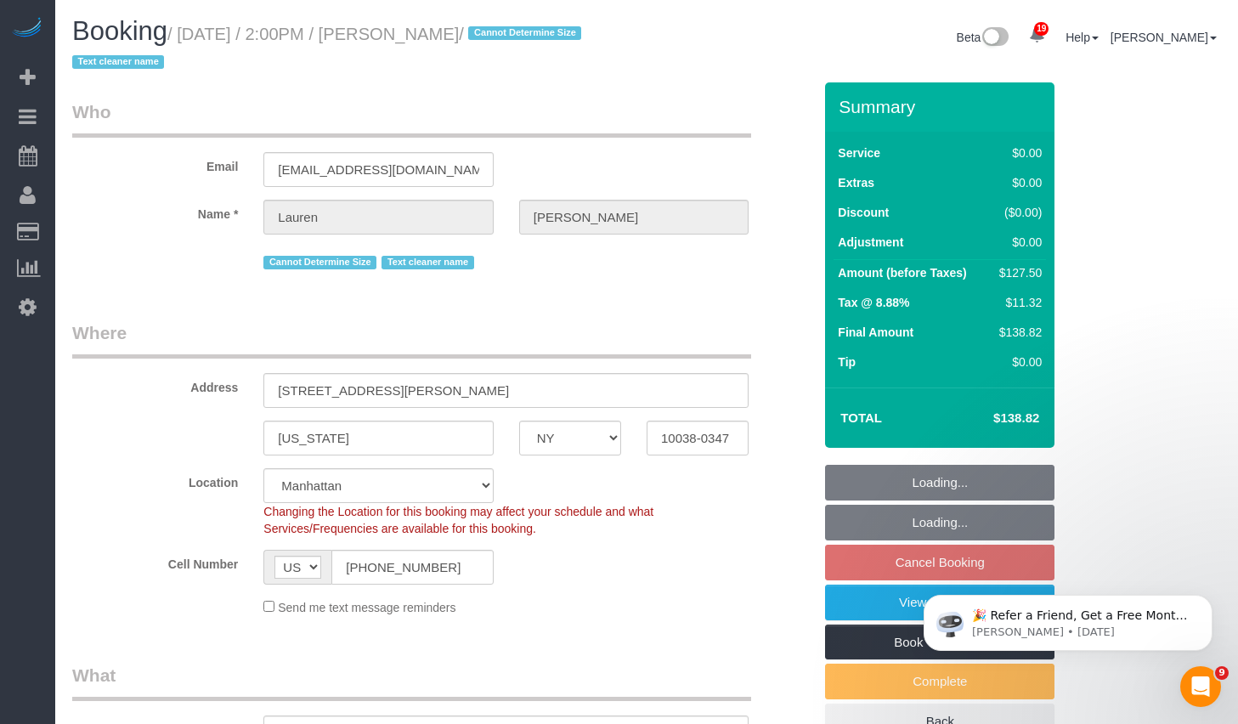
select select "object:902"
select select "spot7"
select select "number:89"
select select "number:90"
select select "number:15"
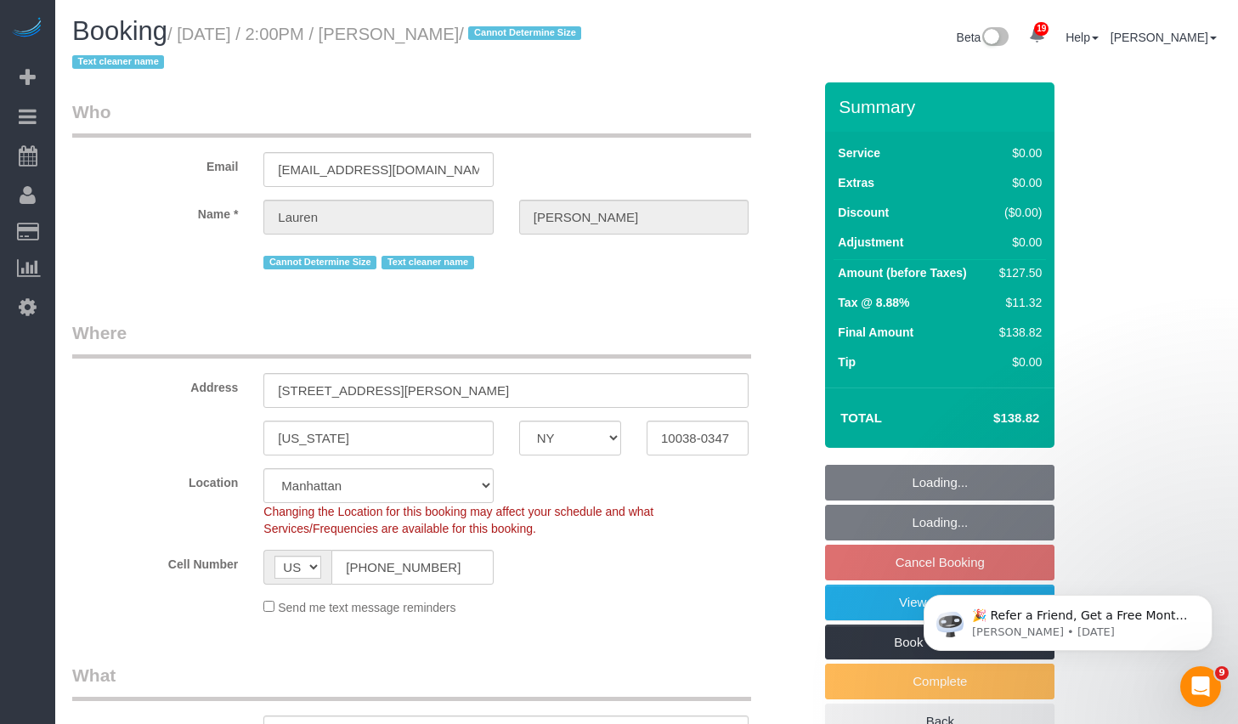
select select "number:5"
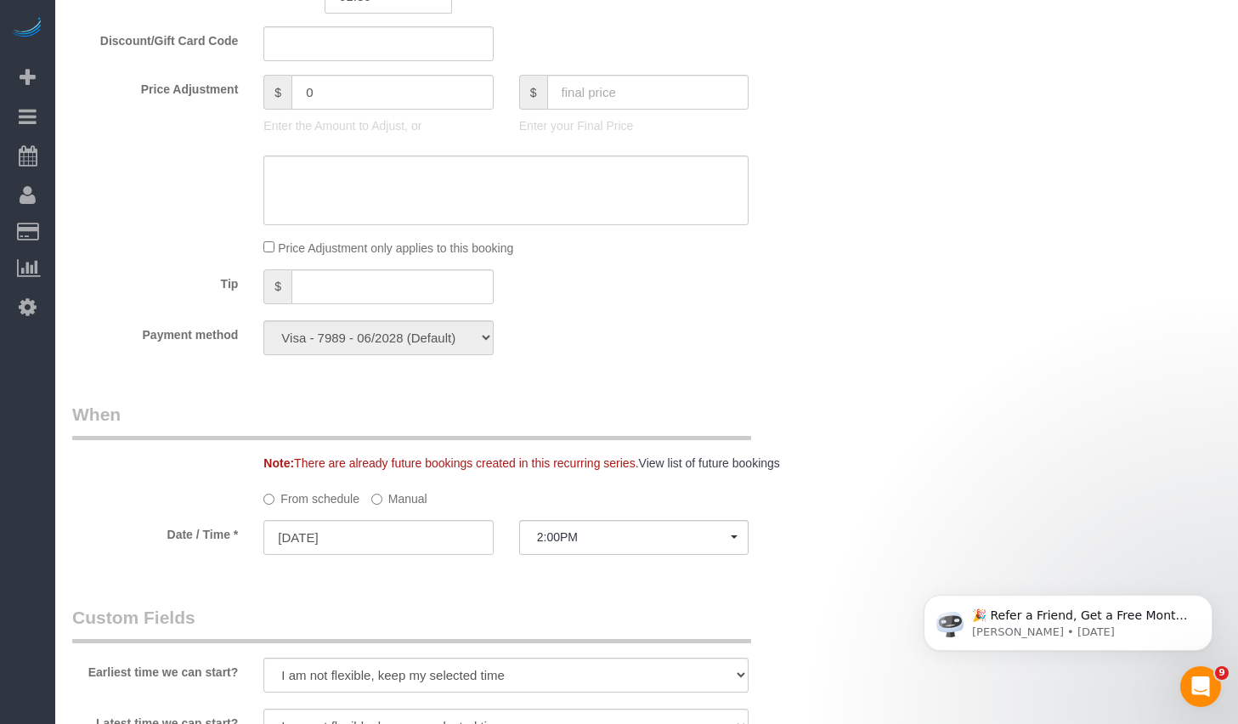
scroll to position [1629, 0]
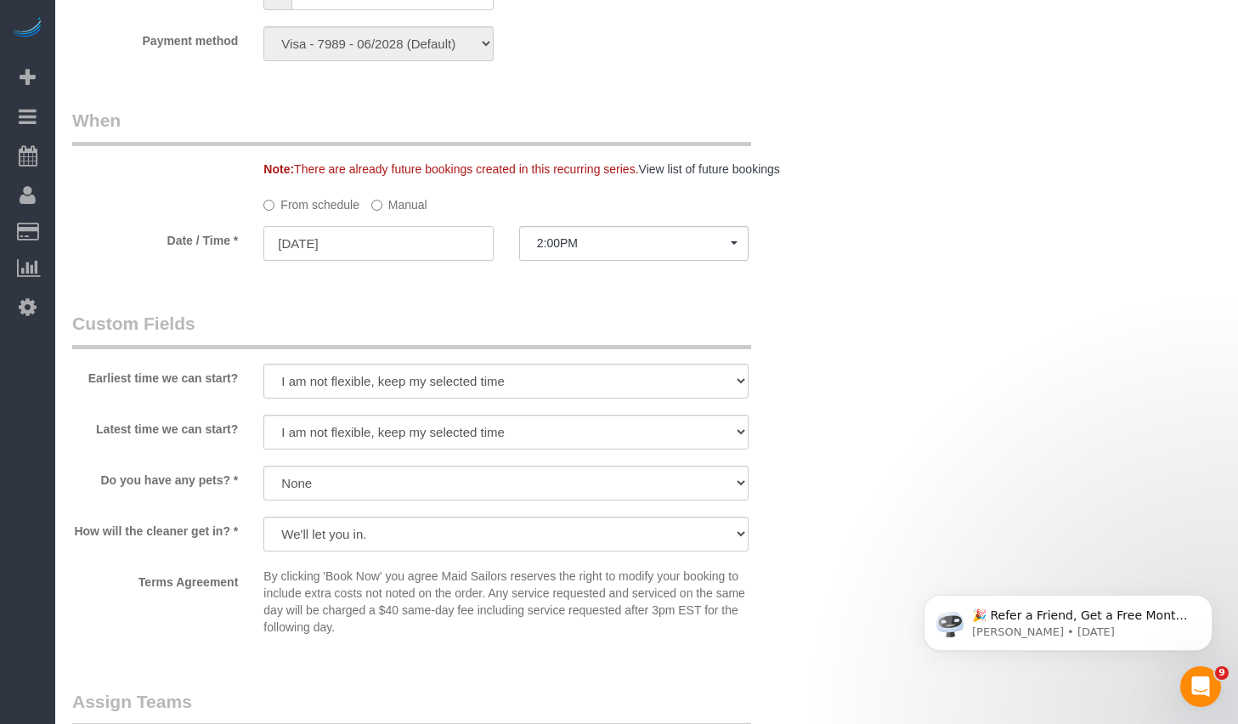
click at [390, 238] on input "09/19/2025" at bounding box center [377, 243] width 229 height 35
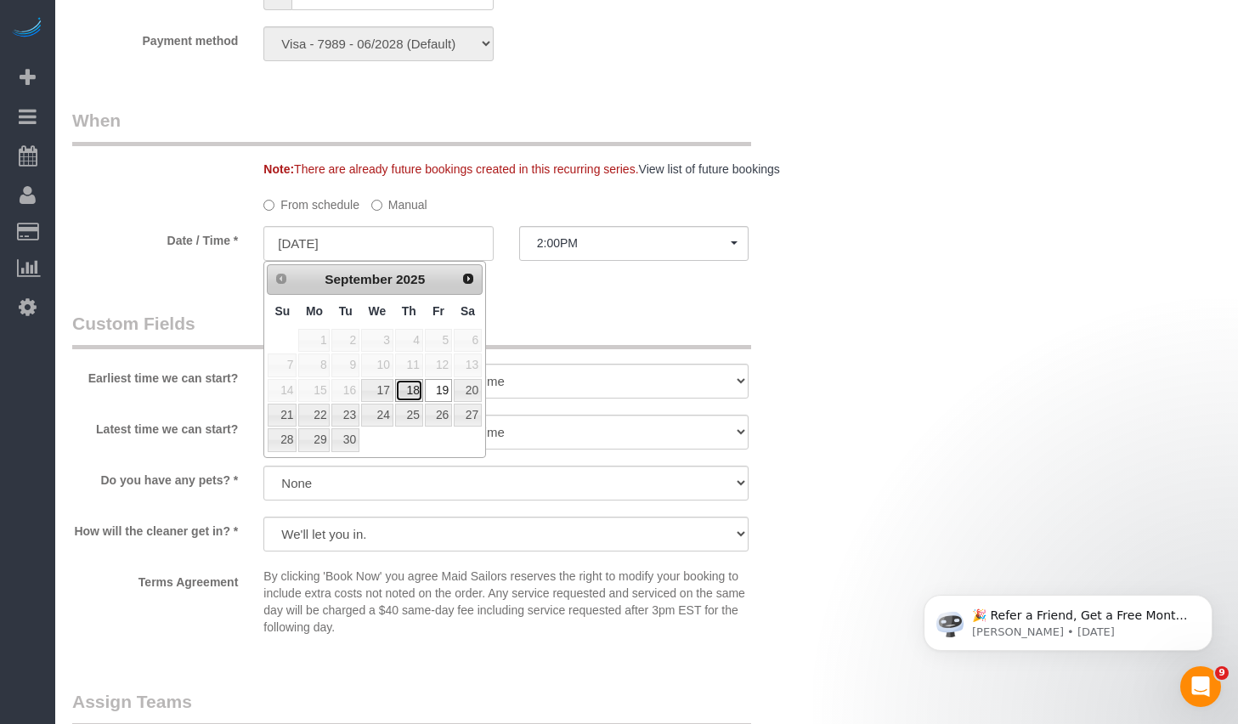
click at [411, 393] on link "18" at bounding box center [409, 390] width 28 height 23
type input "[DATE]"
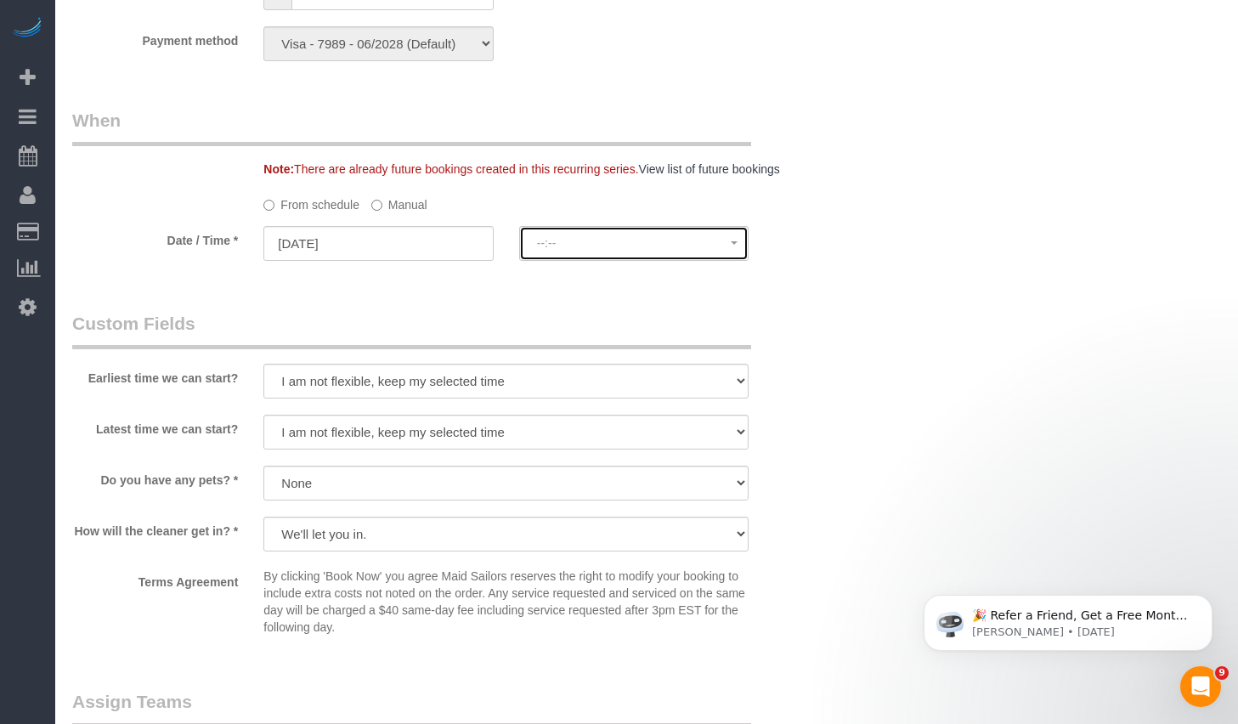
click at [596, 234] on button "--:--" at bounding box center [633, 243] width 229 height 35
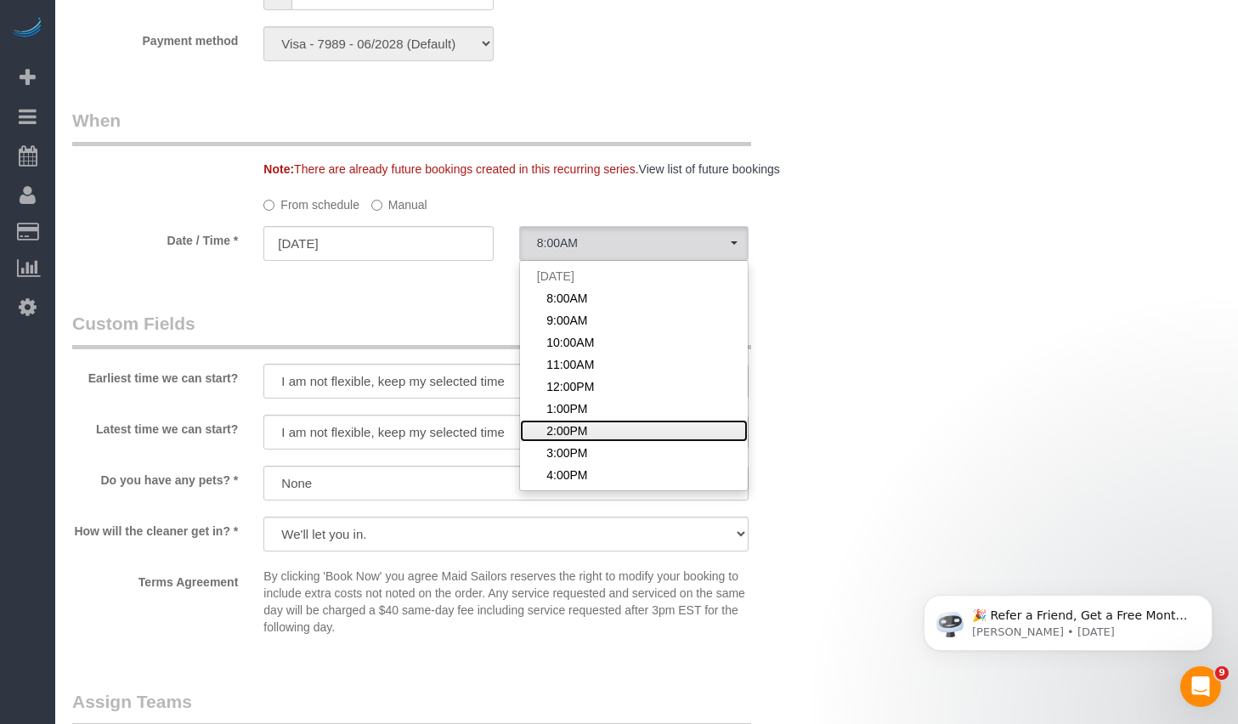
click at [596, 429] on link "2:00PM" at bounding box center [634, 431] width 228 height 22
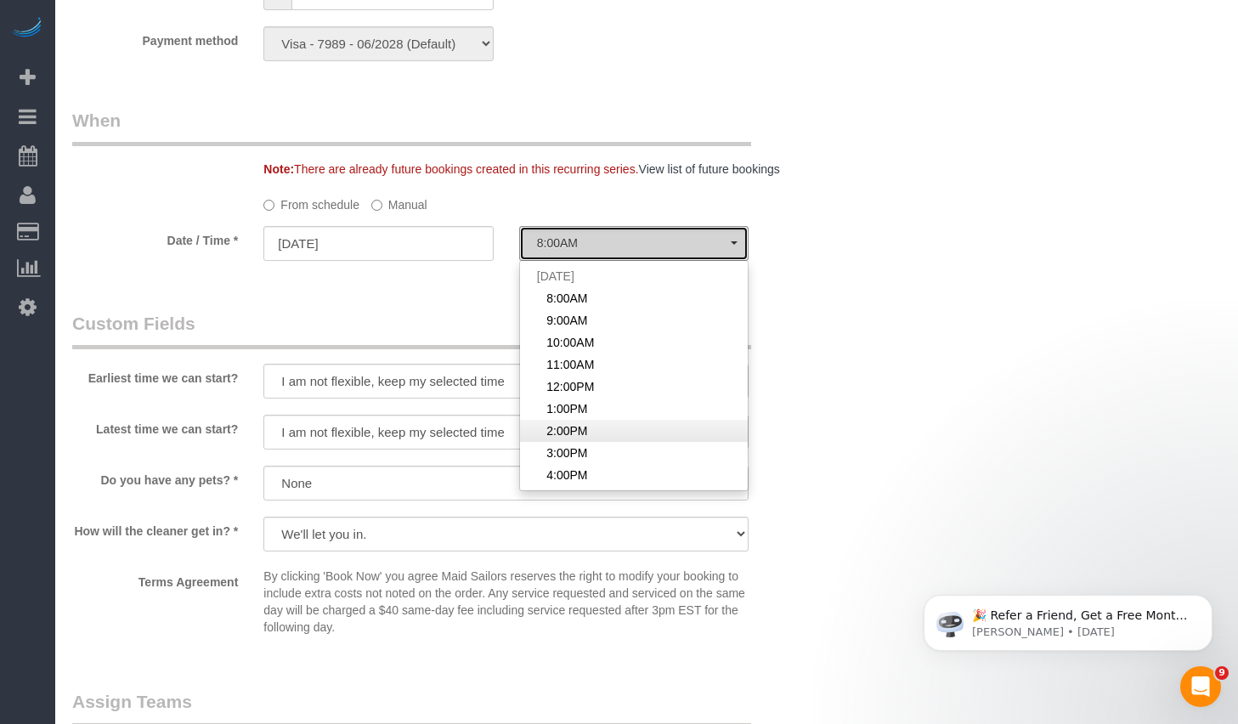
select select "spot63"
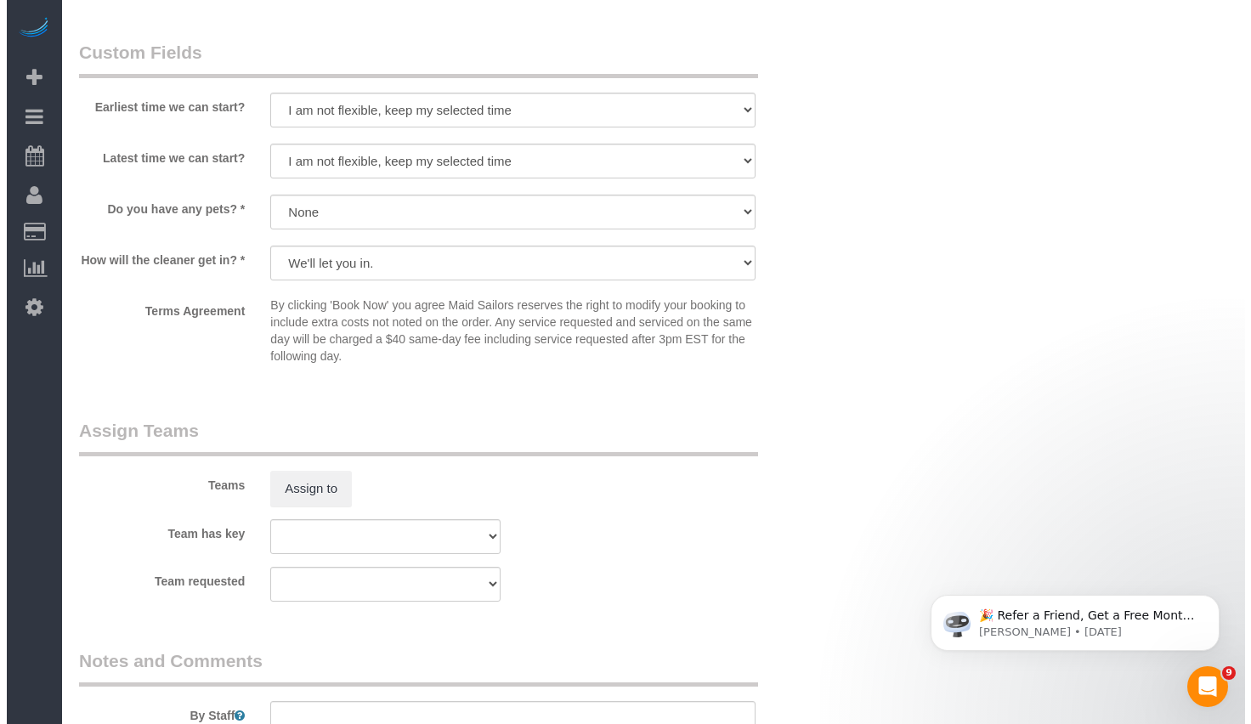
scroll to position [1934, 0]
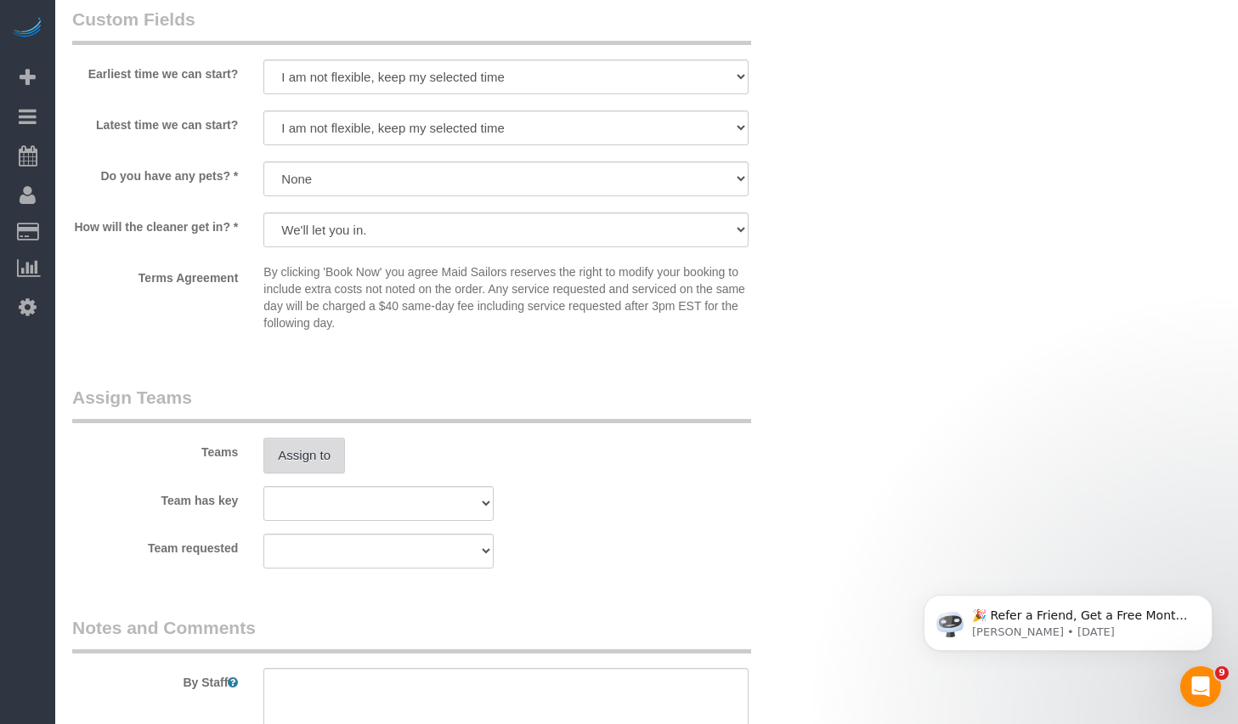
click at [319, 447] on button "Assign to" at bounding box center [304, 456] width 82 height 36
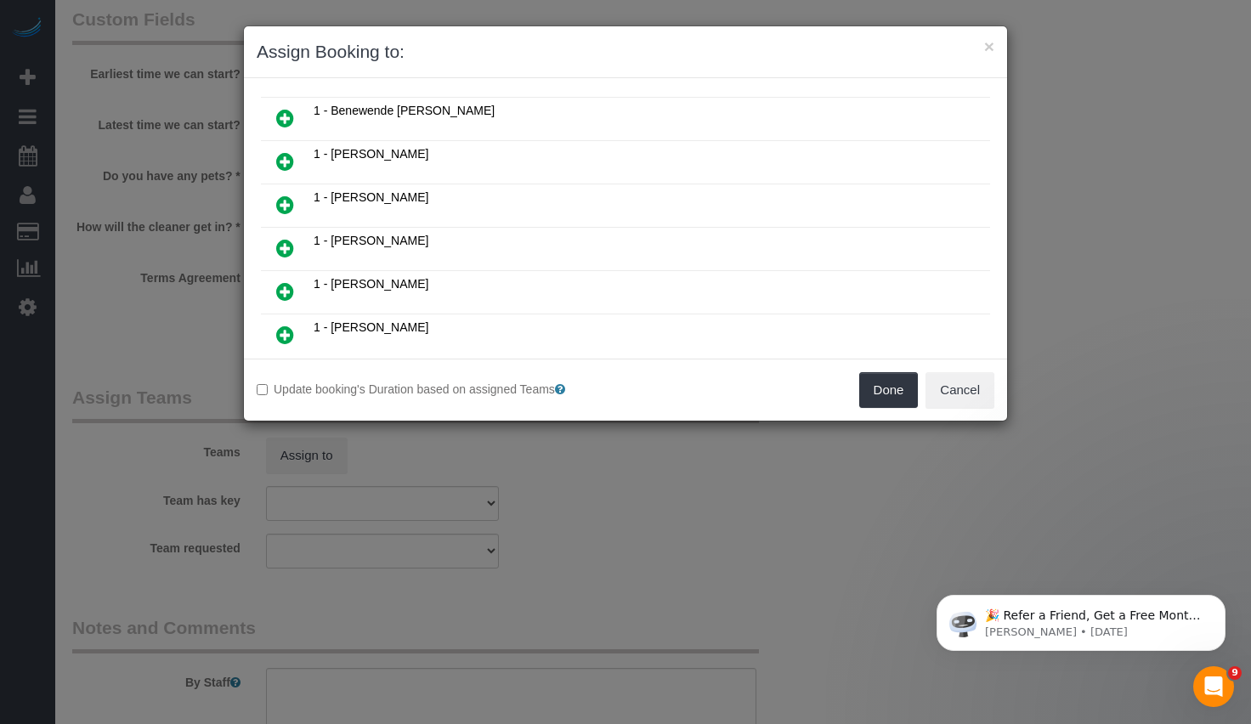
scroll to position [316, 0]
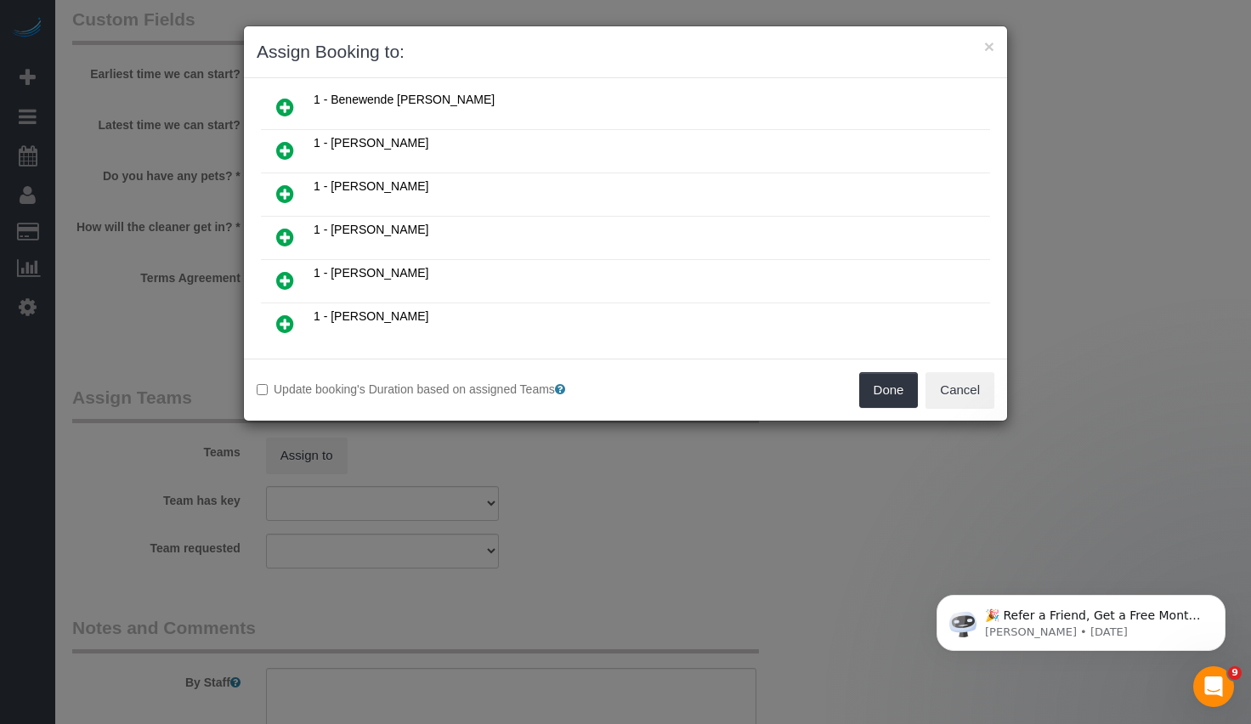
click at [291, 276] on icon at bounding box center [285, 280] width 18 height 20
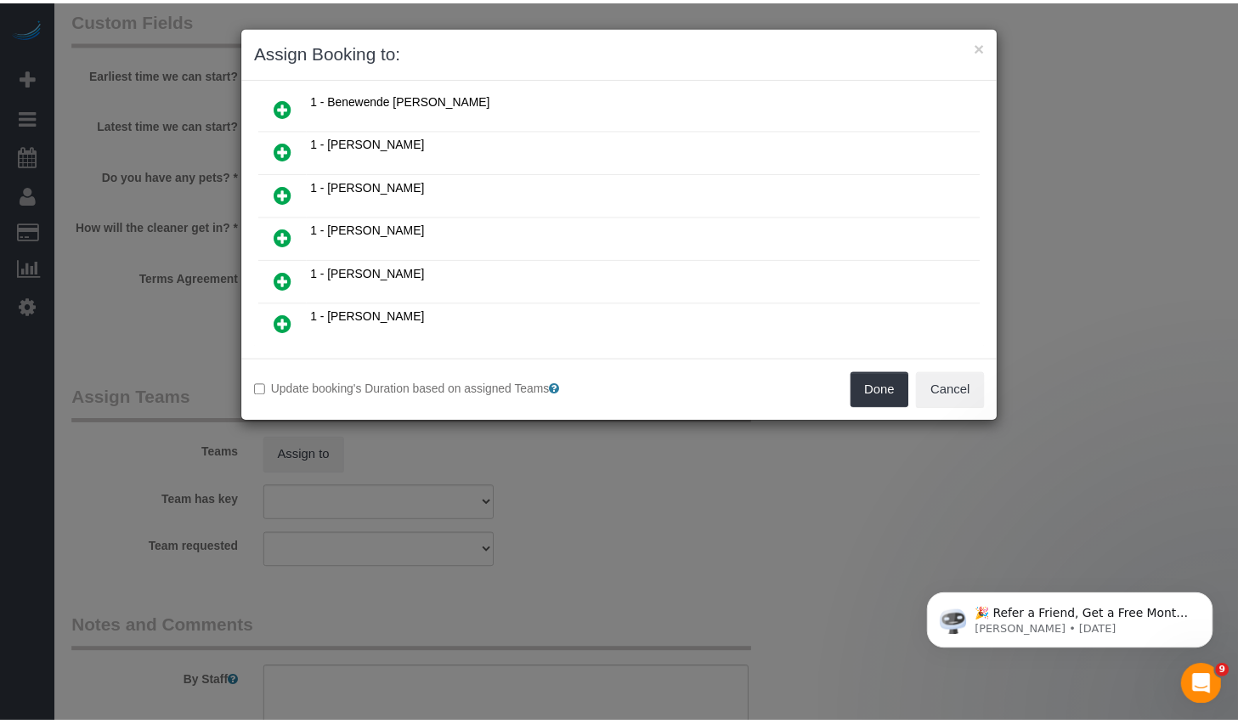
scroll to position [357, 0]
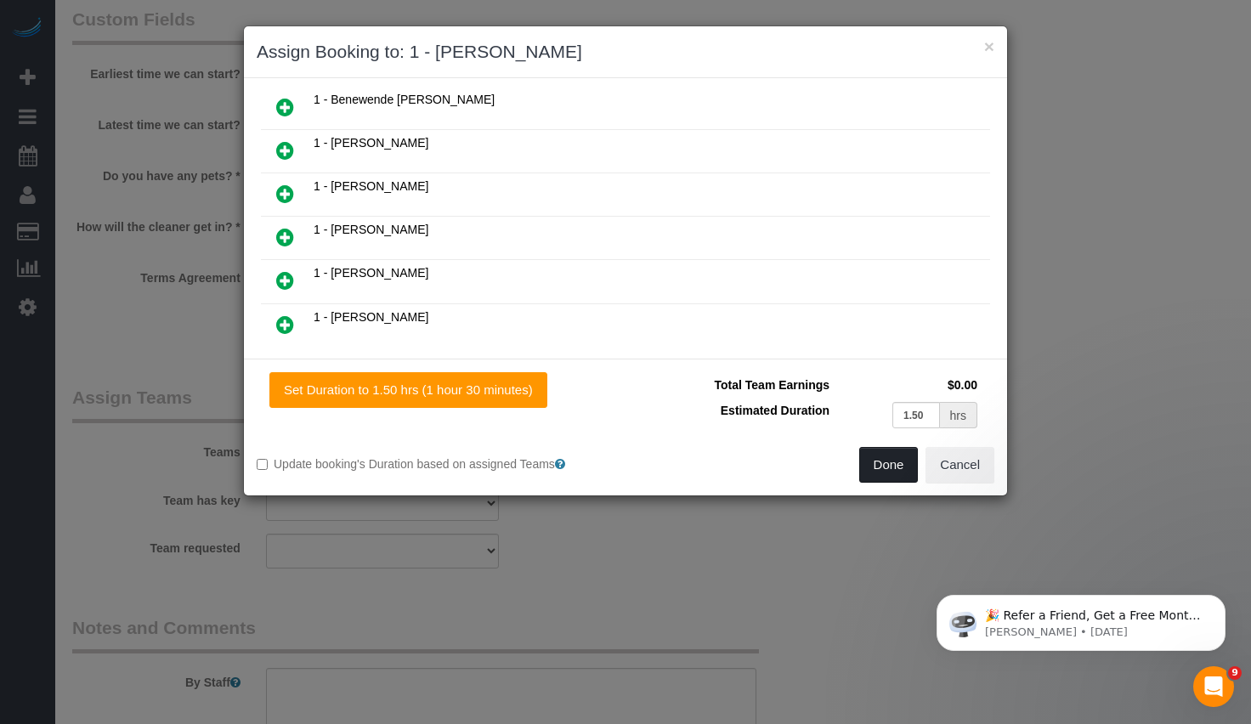
click at [867, 469] on button "Done" at bounding box center [888, 465] width 59 height 36
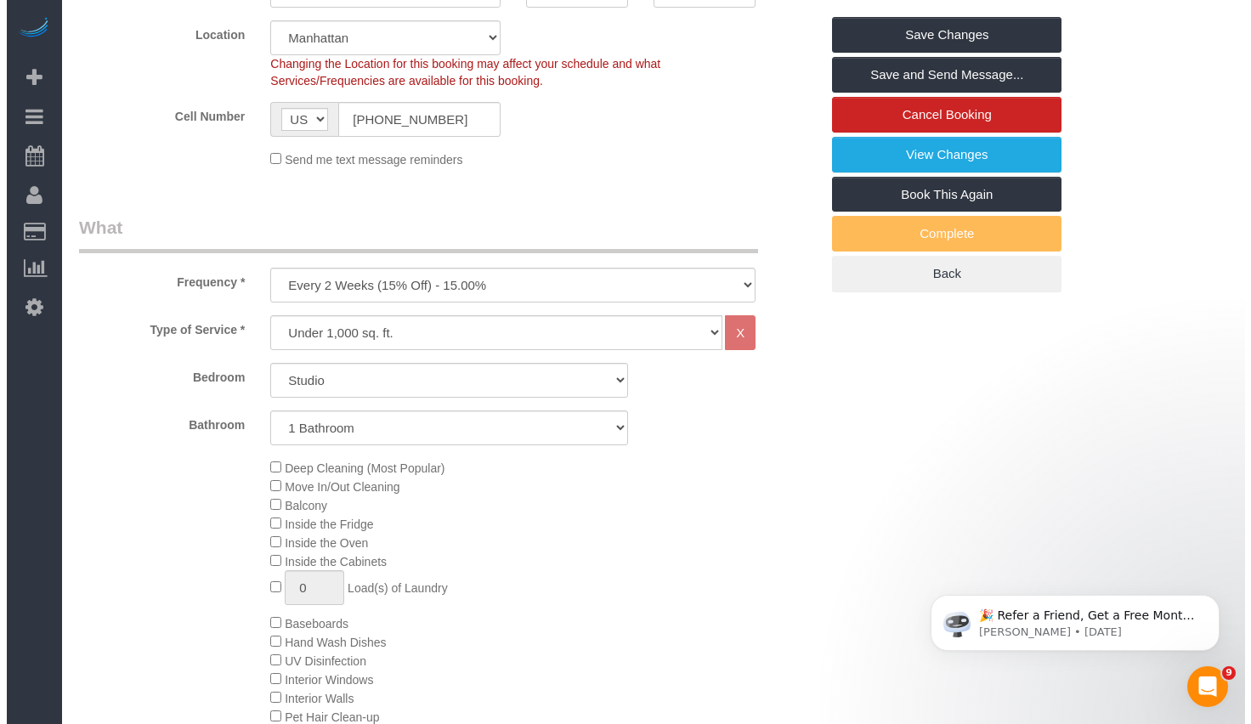
scroll to position [0, 0]
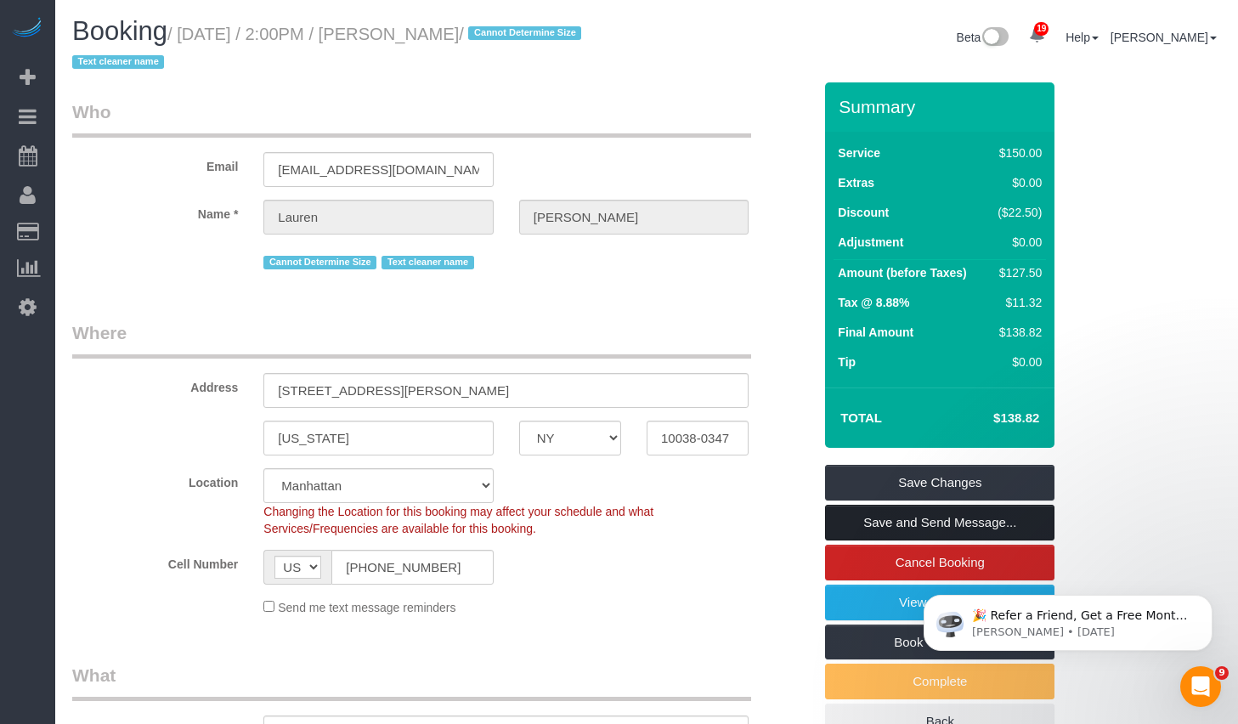
click at [893, 520] on link "Save and Send Message..." at bounding box center [939, 523] width 229 height 36
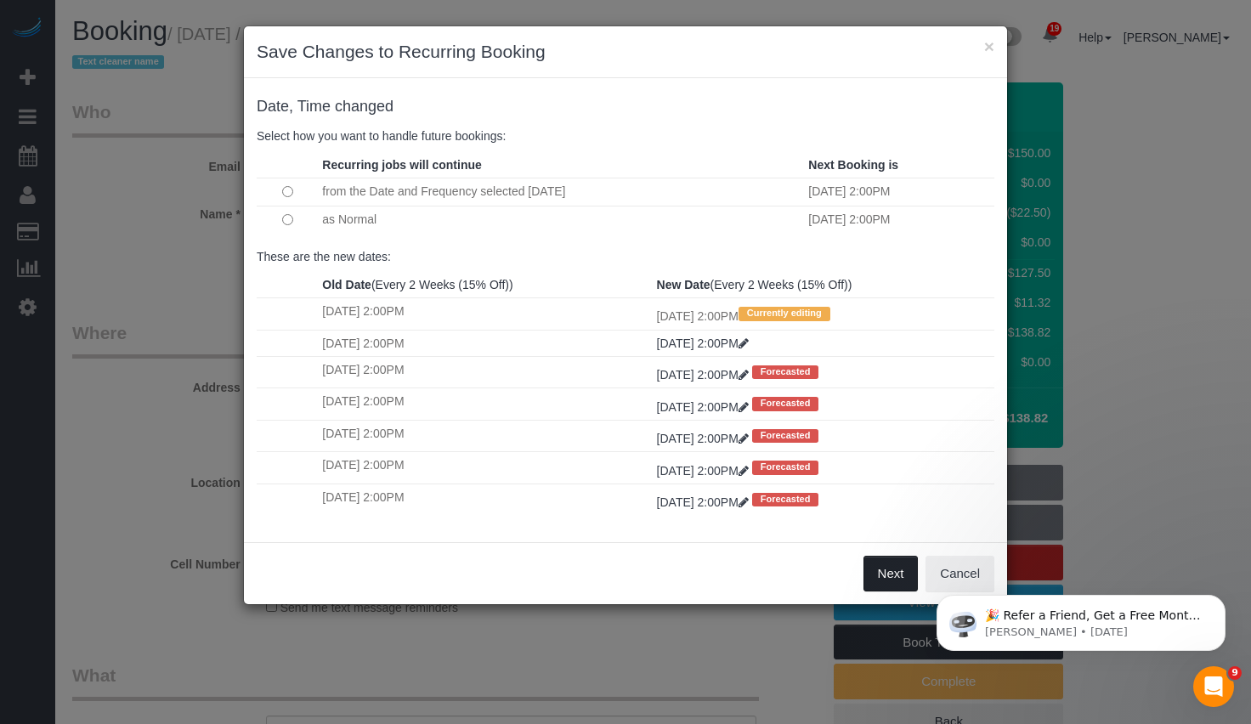
click at [885, 576] on button "Next" at bounding box center [890, 574] width 55 height 36
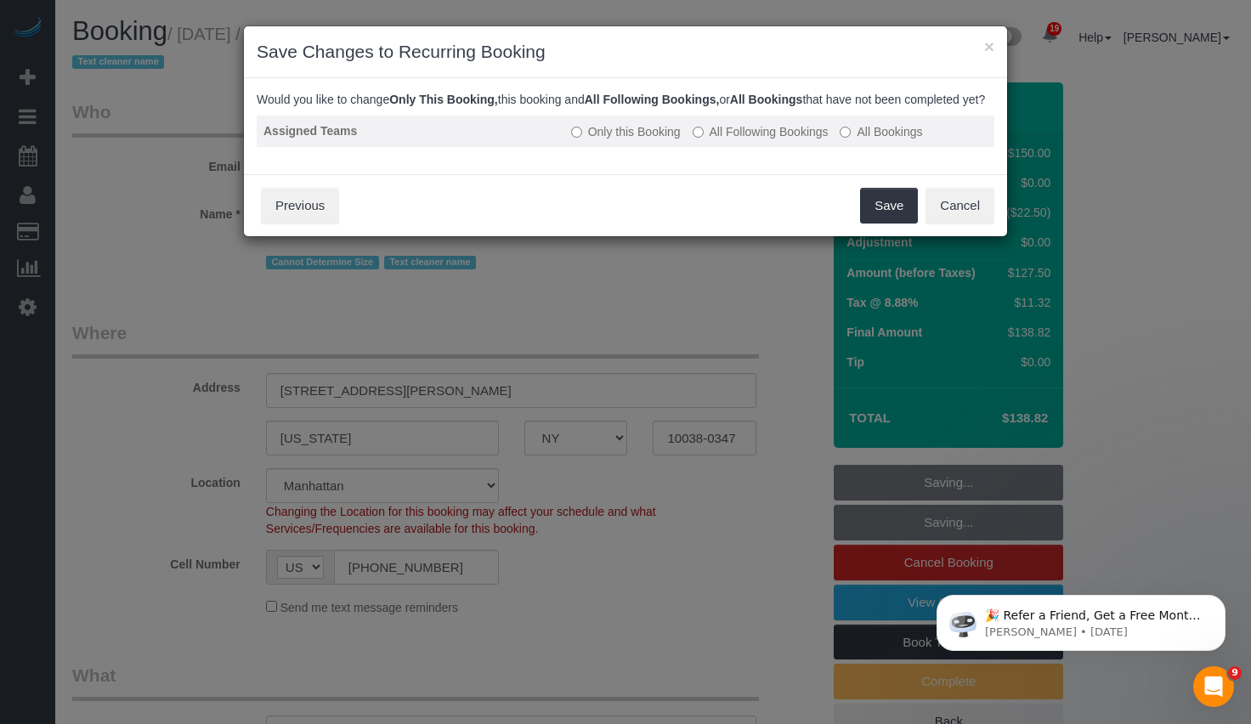
click at [746, 140] on label "All Following Bookings" at bounding box center [760, 131] width 136 height 17
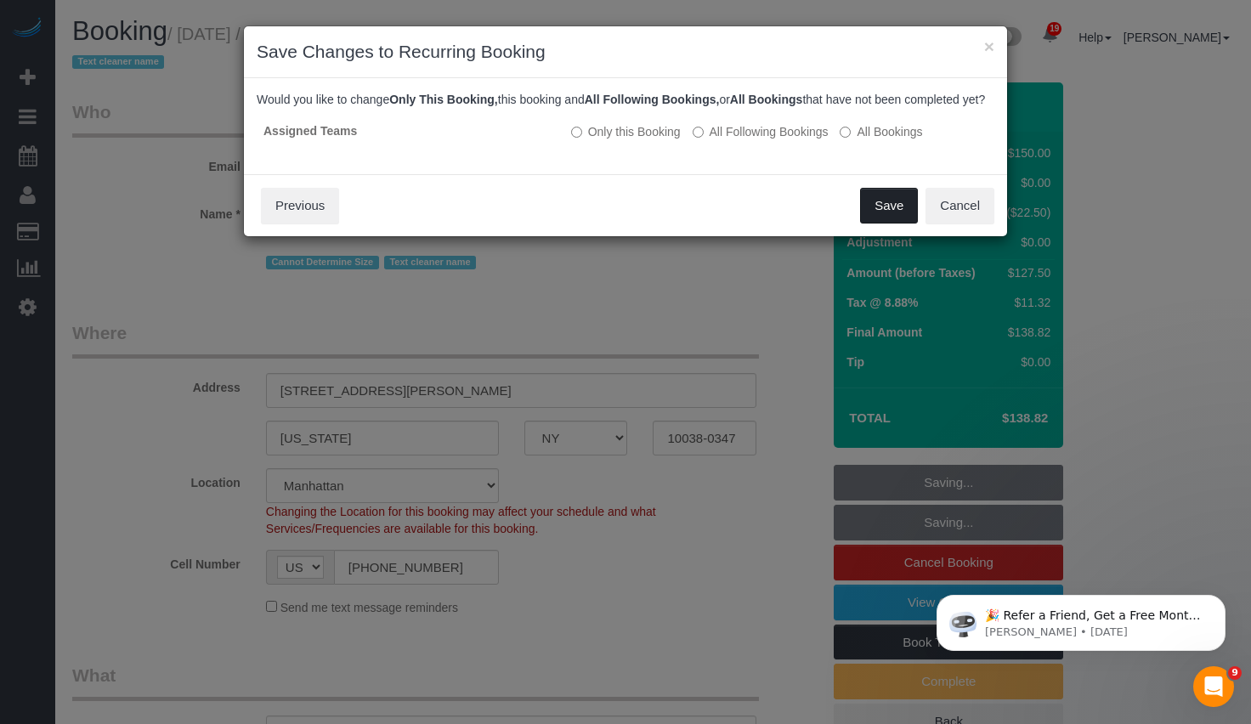
click at [882, 223] on button "Save" at bounding box center [889, 206] width 58 height 36
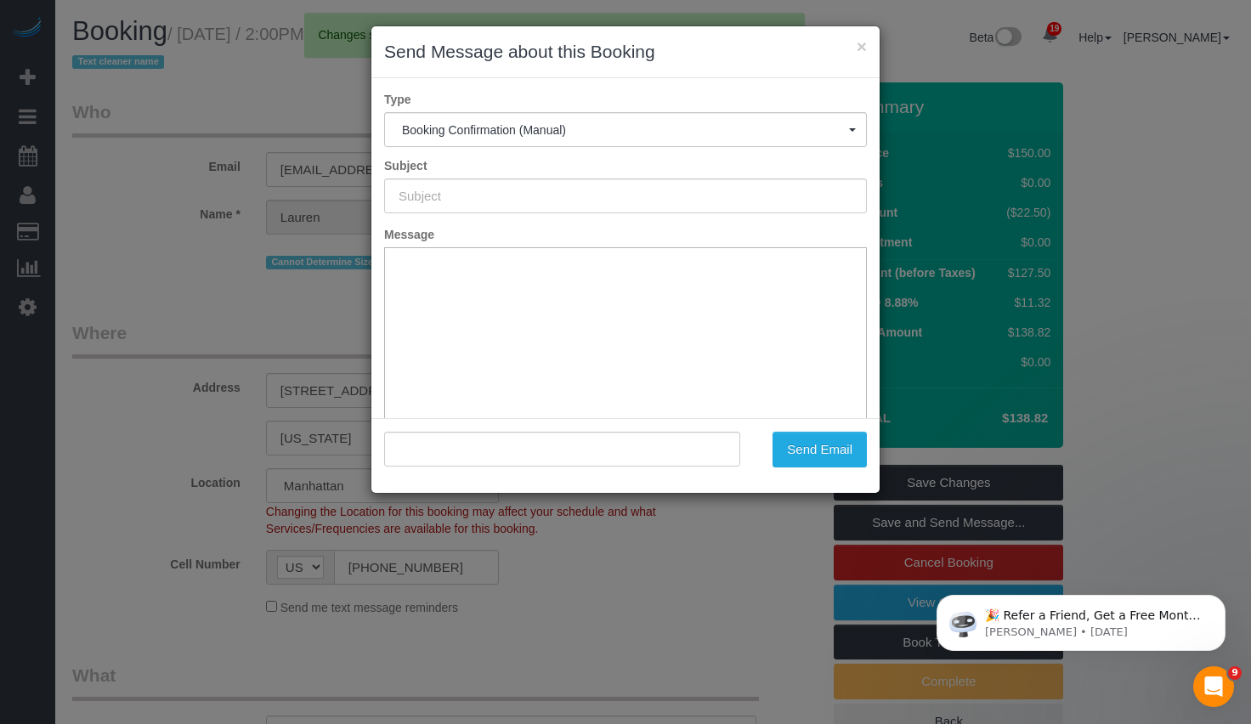
type input "Cleaning Confirmed for 09/18/2025 at 2:00pm"
type input ""Lauren Dana" <laurendana1@gmail.com>"
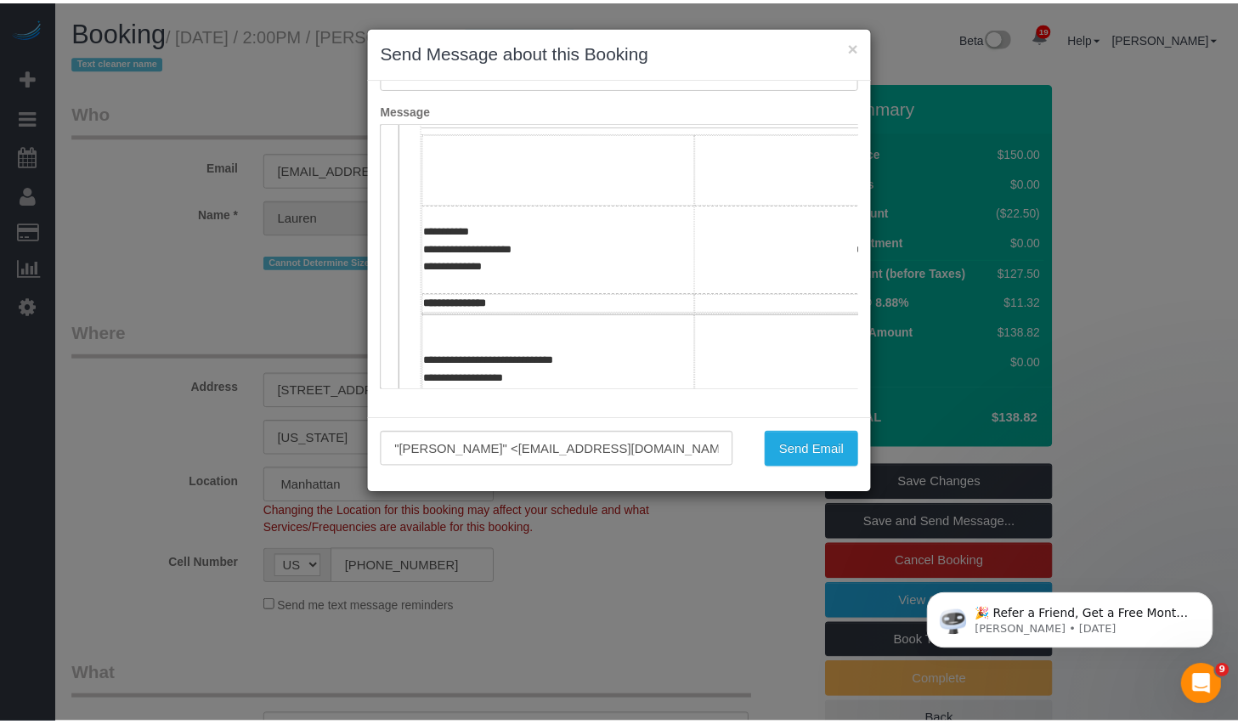
scroll to position [436, 0]
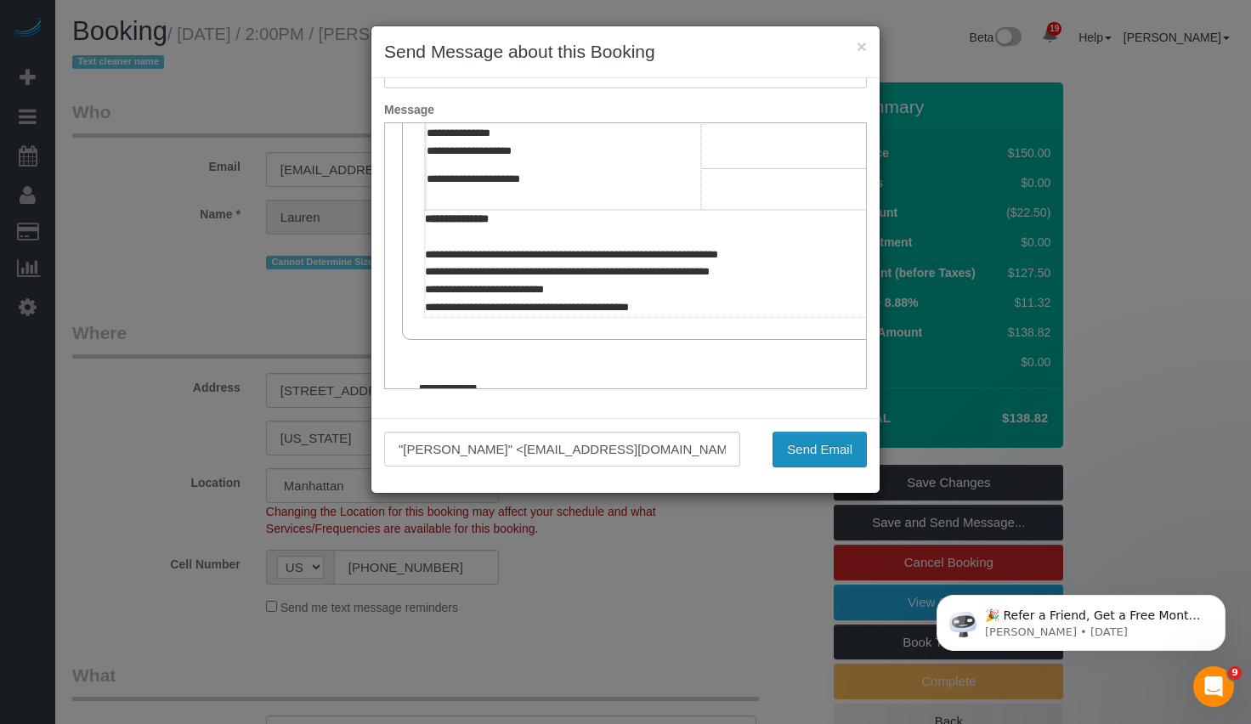
click at [804, 437] on button "Send Email" at bounding box center [819, 450] width 94 height 36
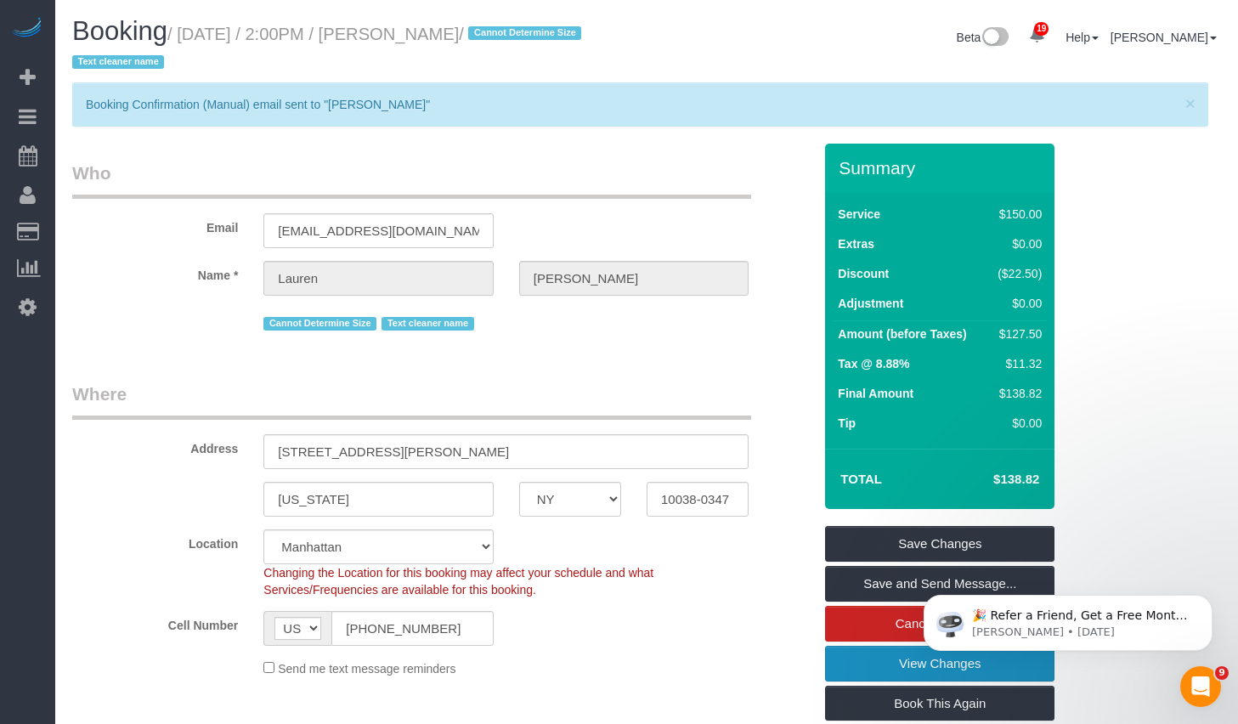
click at [881, 662] on link "View Changes" at bounding box center [939, 664] width 229 height 36
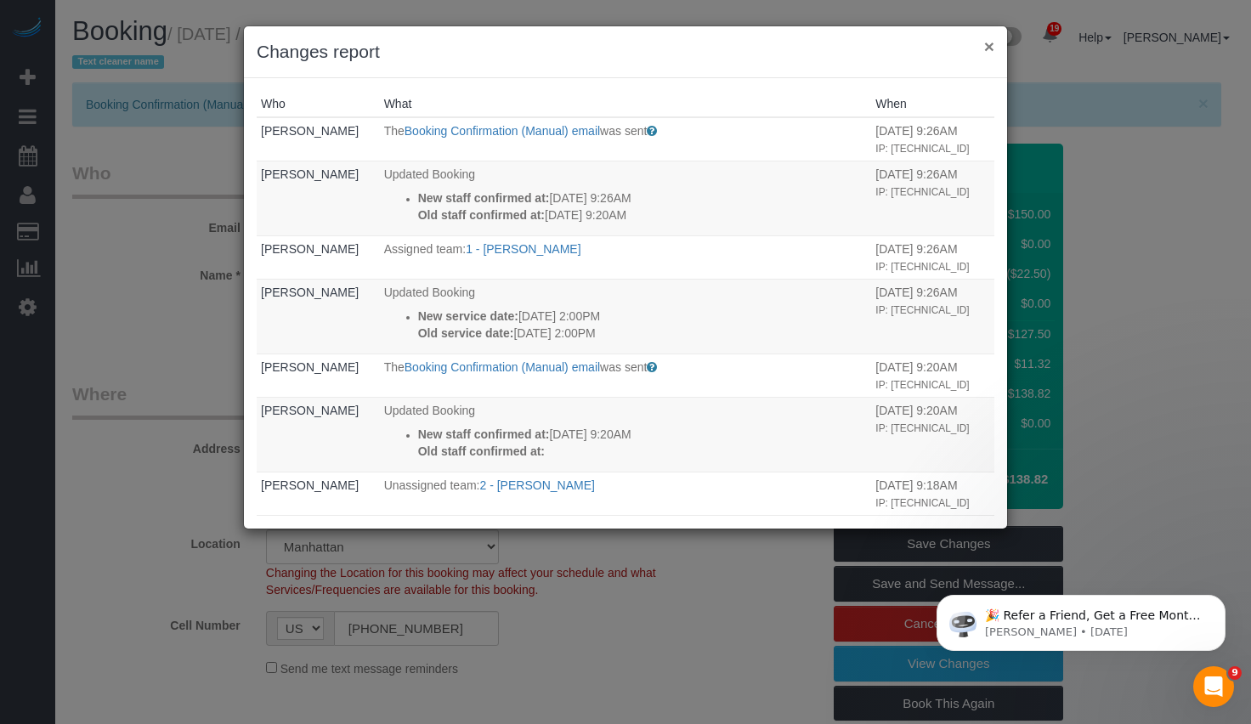
click at [984, 41] on button "×" at bounding box center [989, 46] width 10 height 18
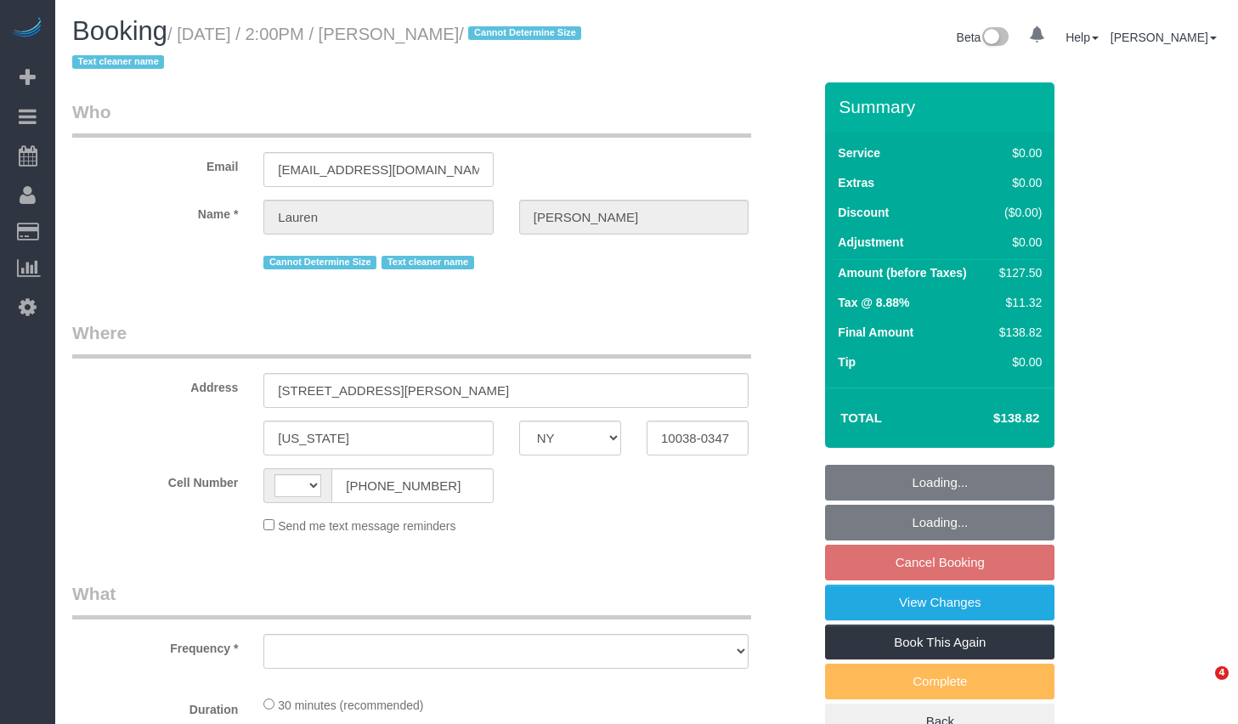
select select "NY"
select select "string:[GEOGRAPHIC_DATA]"
select select "string:stripe-pm_1REMk24VGloSiKo7t1T9C341"
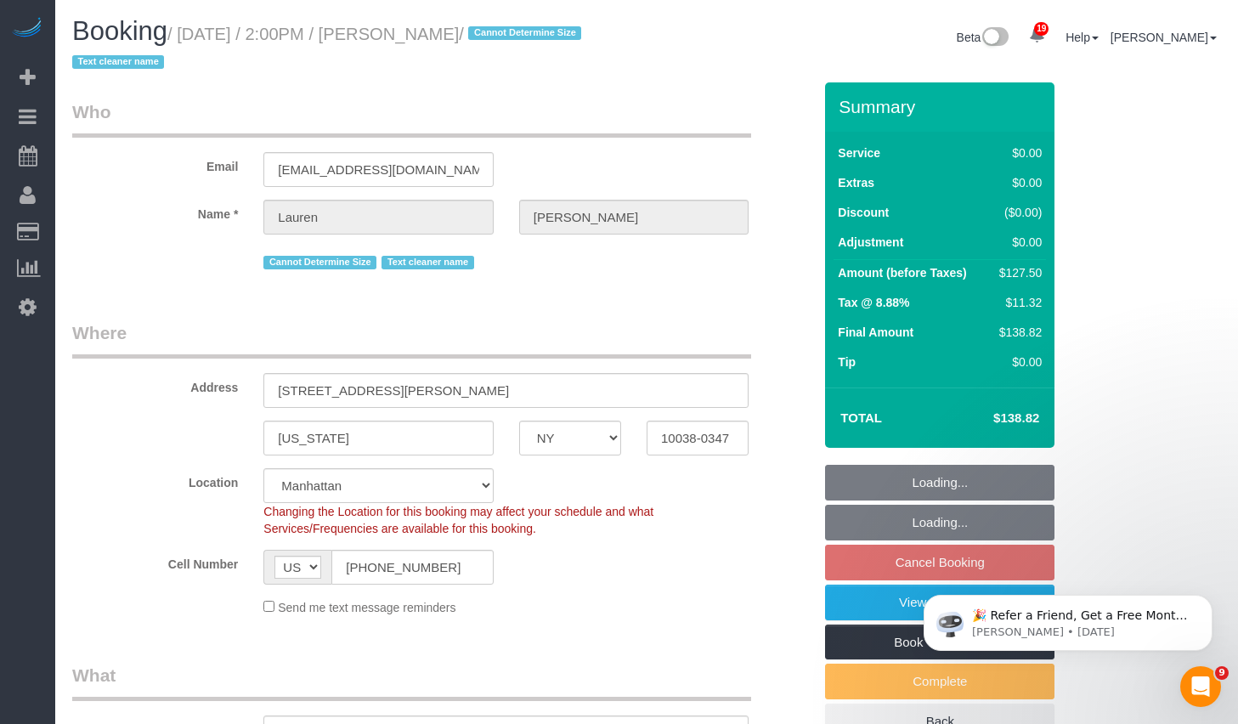
select select "object:908"
select select "spot7"
select select "number:89"
select select "number:90"
select select "number:15"
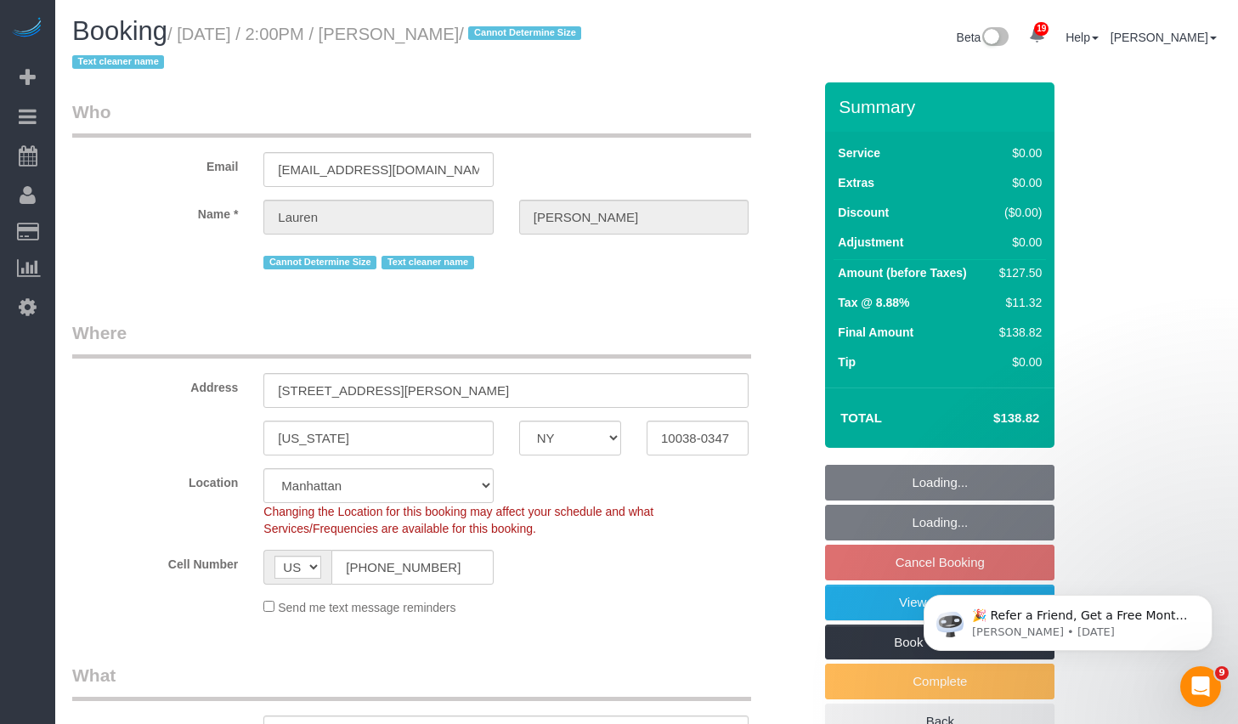
select select "number:5"
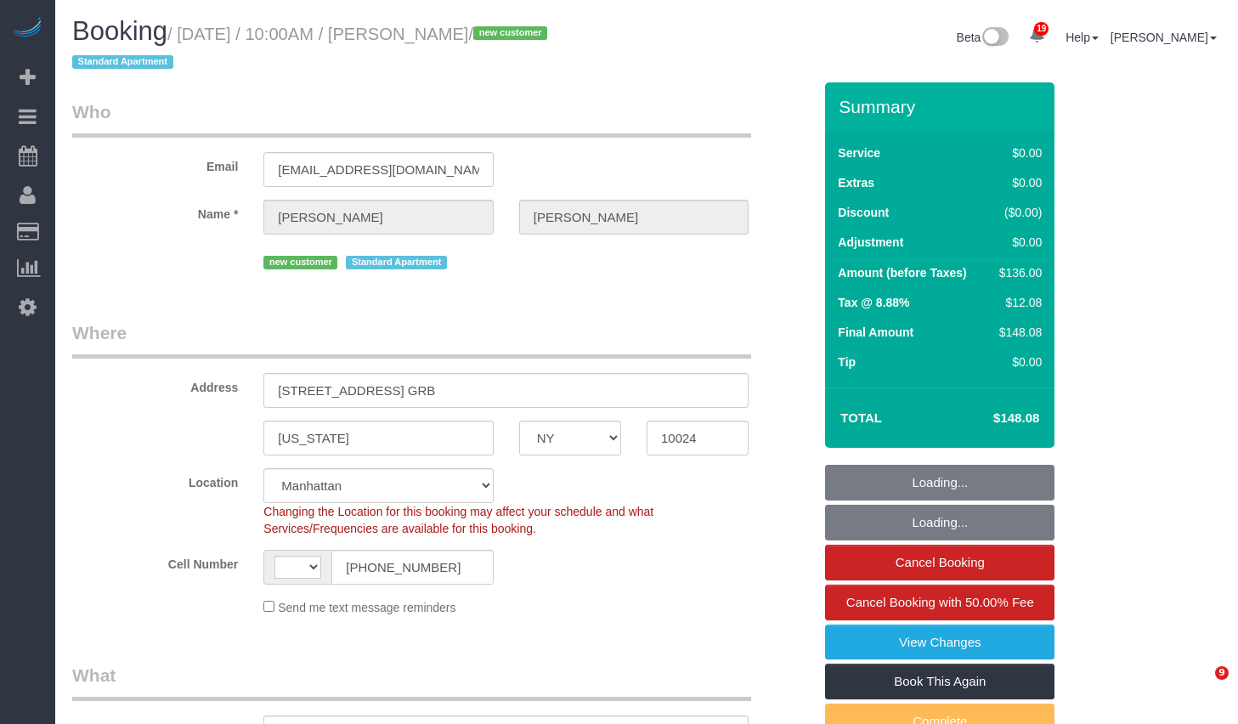
select select "NY"
select select "number:58"
select select "number:76"
select select "number:15"
select select "number:6"
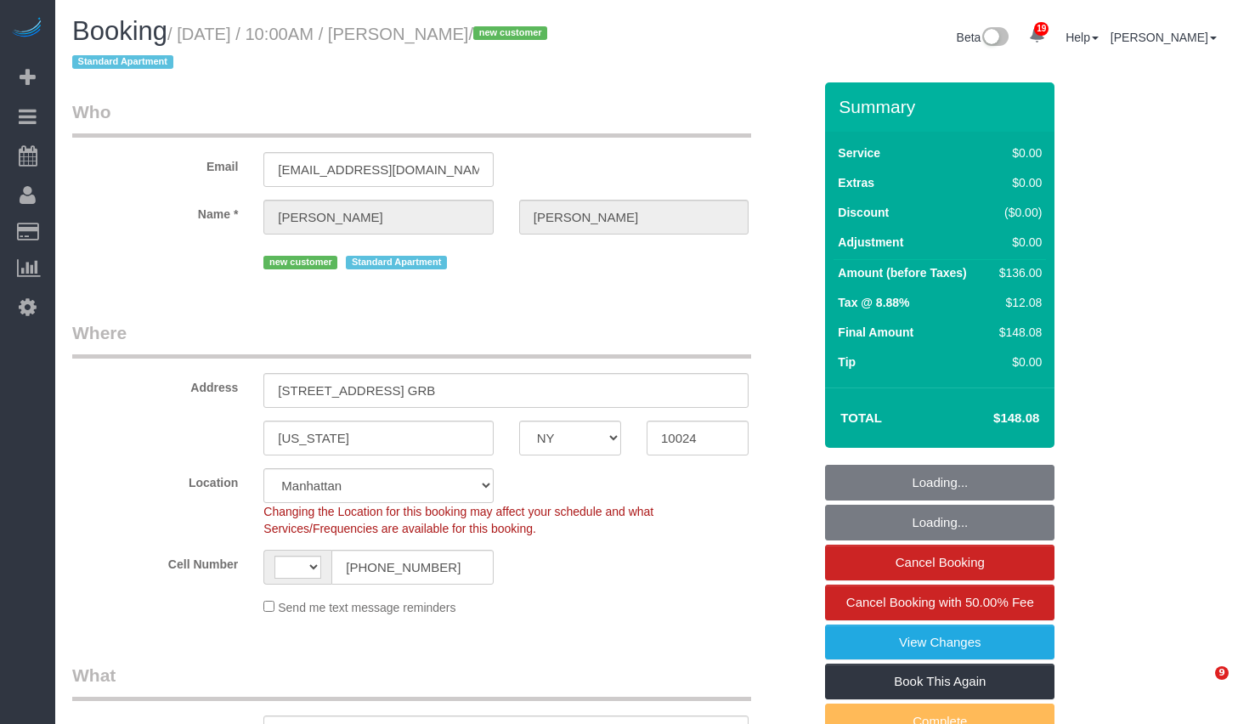
select select "string:[GEOGRAPHIC_DATA]"
select select "object:1097"
select select "string:stripe-pm_1S7Kwf4VGloSiKo7PNDEgd5t"
select select "1"
select select "spot1"
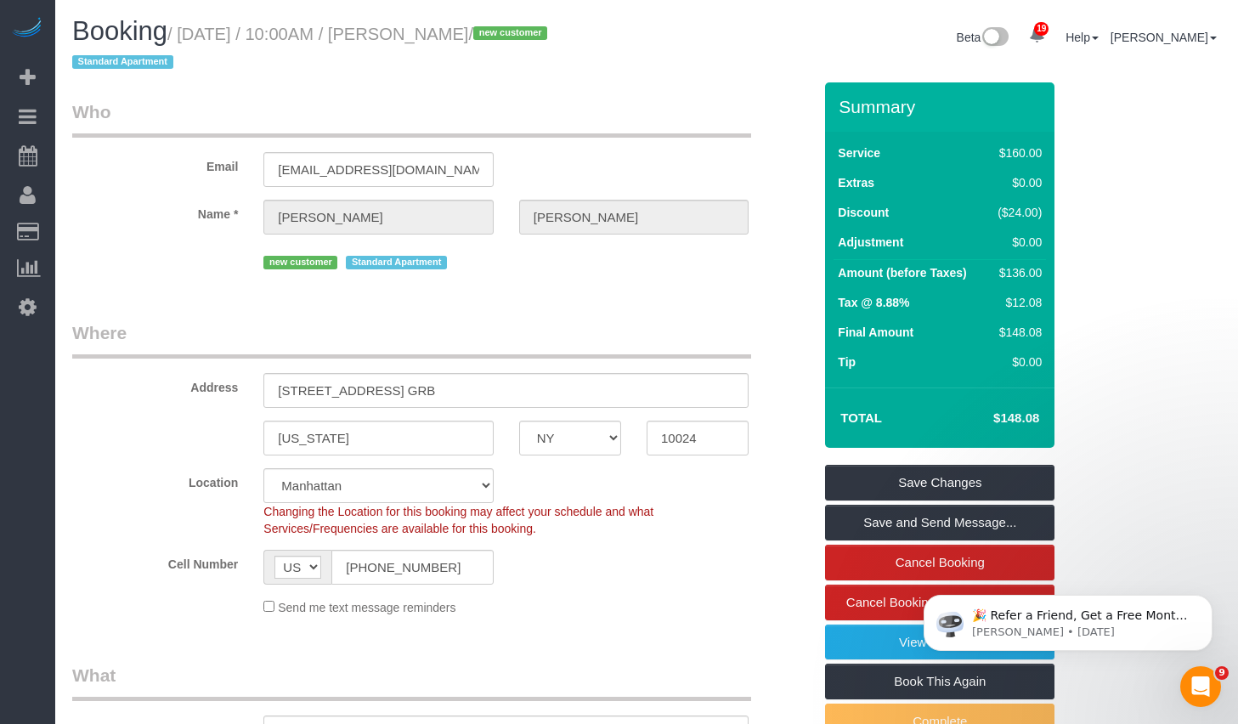
drag, startPoint x: 192, startPoint y: 36, endPoint x: 577, endPoint y: 42, distance: 384.9
click at [552, 42] on small "/ [DATE] / 10:00AM / [PERSON_NAME] / new customer Standard Apartment" at bounding box center [312, 49] width 480 height 48
copy small "[DATE] / 10:00AM / [PERSON_NAME]"
click at [472, 565] on input "[PHONE_NUMBER]" at bounding box center [411, 567] width 161 height 35
